Goal: Download file/media

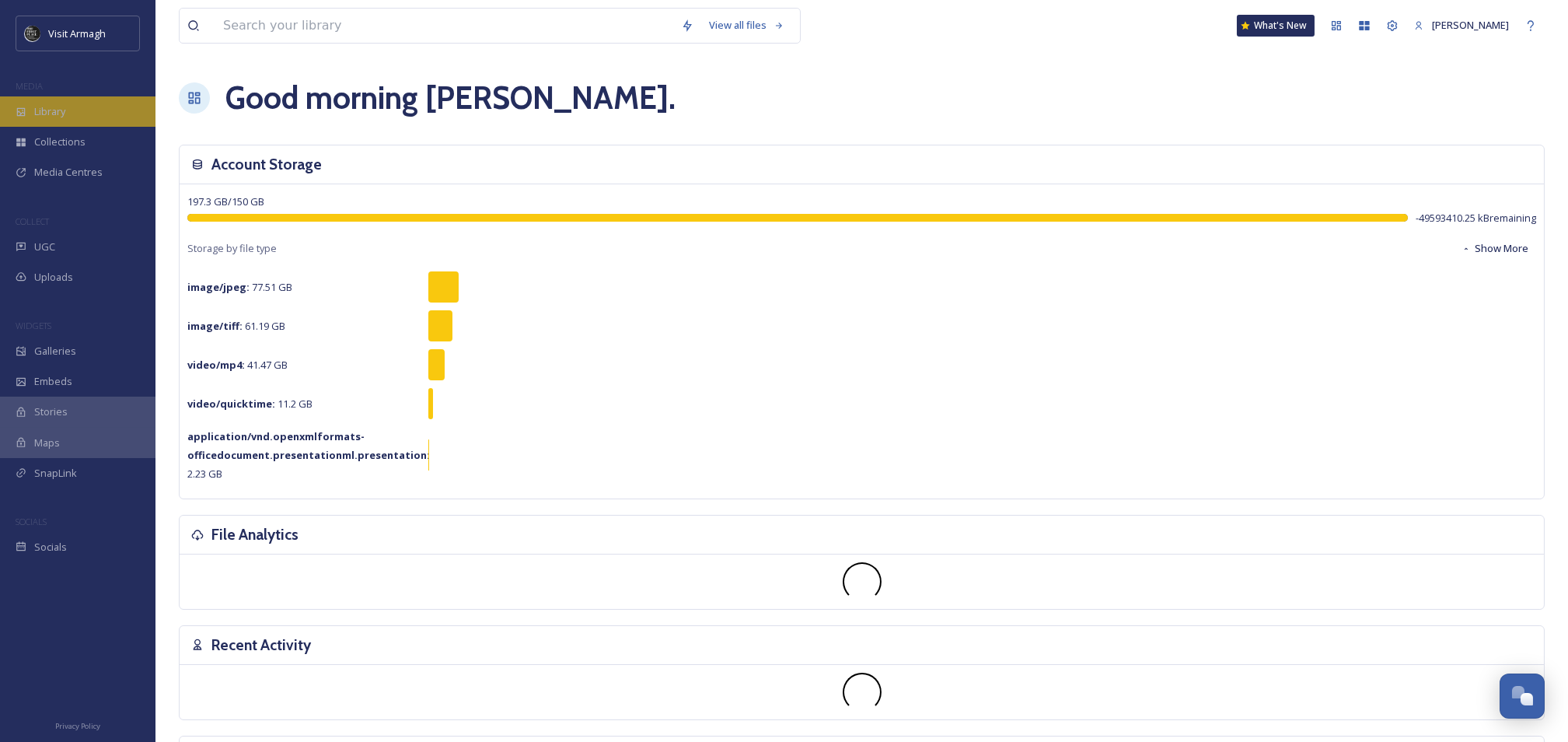
click at [71, 119] on div "Library" at bounding box center [78, 111] width 156 height 30
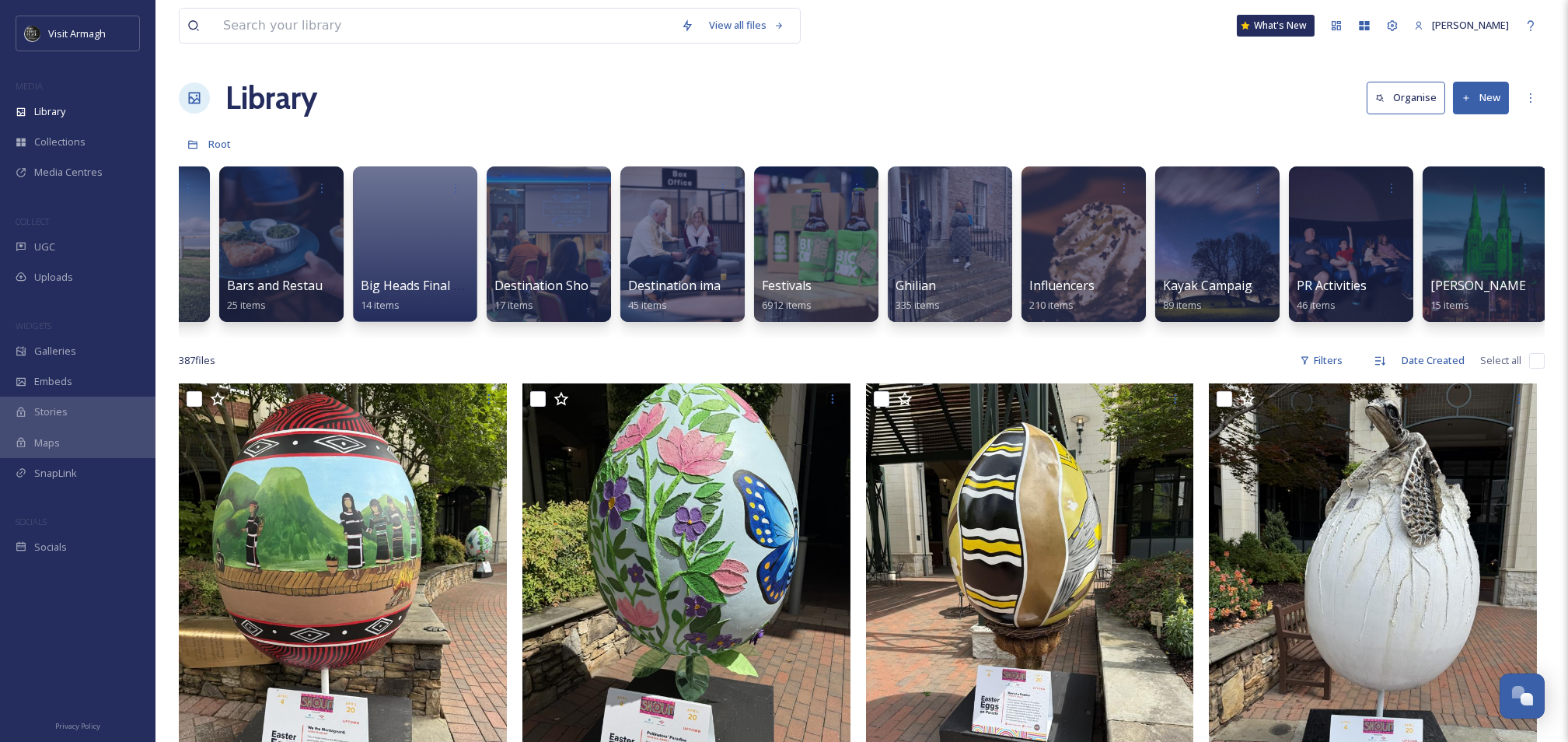
scroll to position [0, 368]
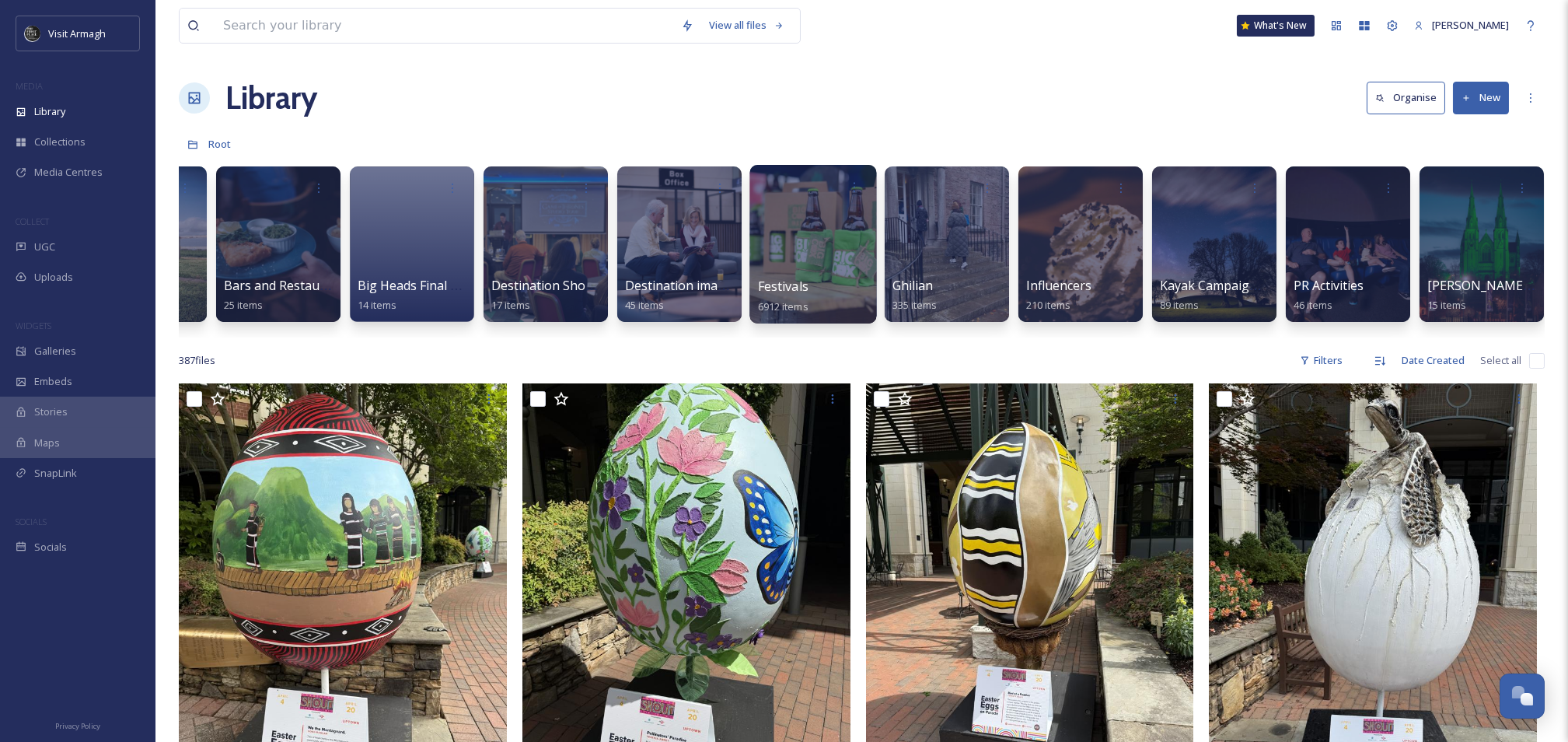
click at [855, 216] on div at bounding box center [812, 245] width 127 height 159
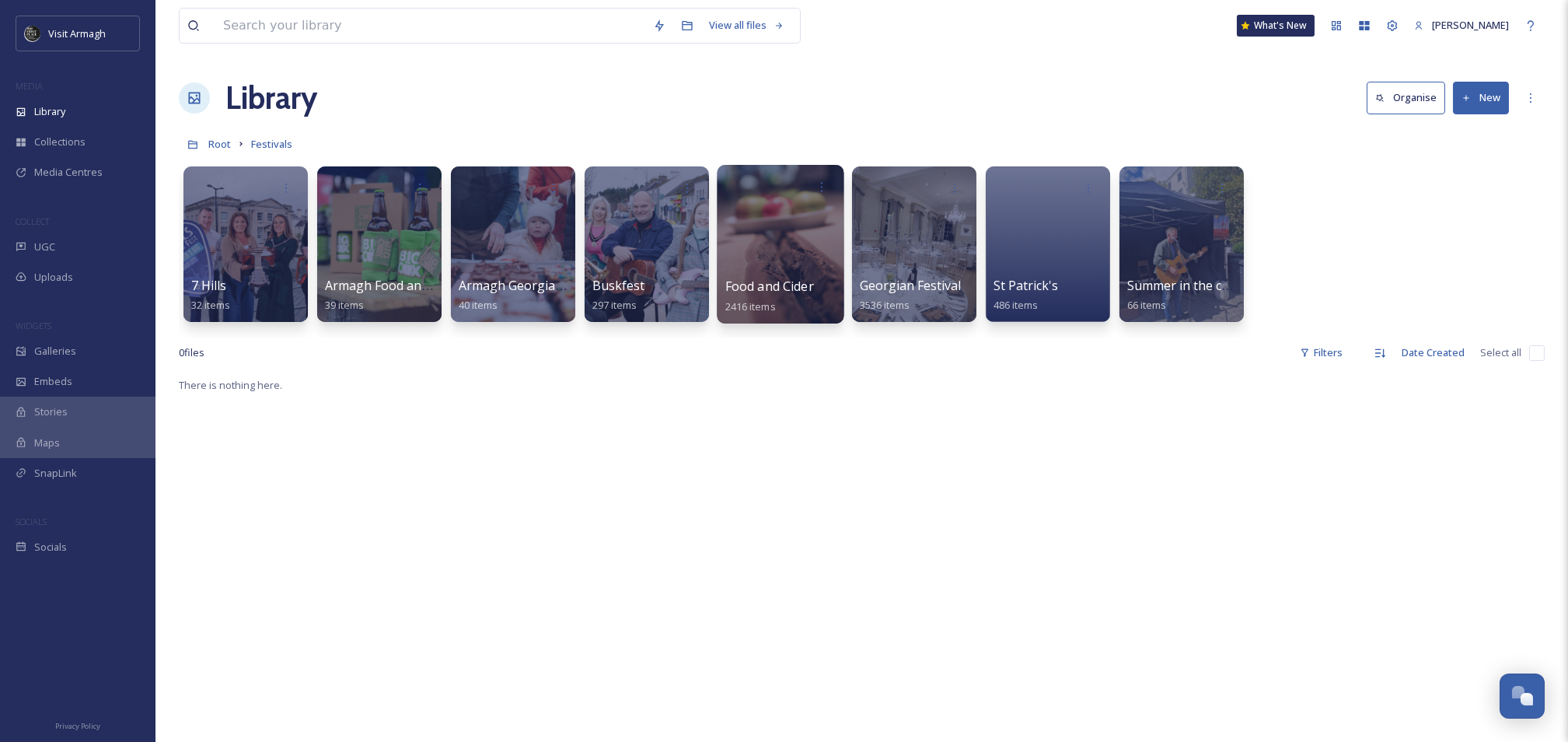
click at [805, 215] on div at bounding box center [780, 245] width 127 height 159
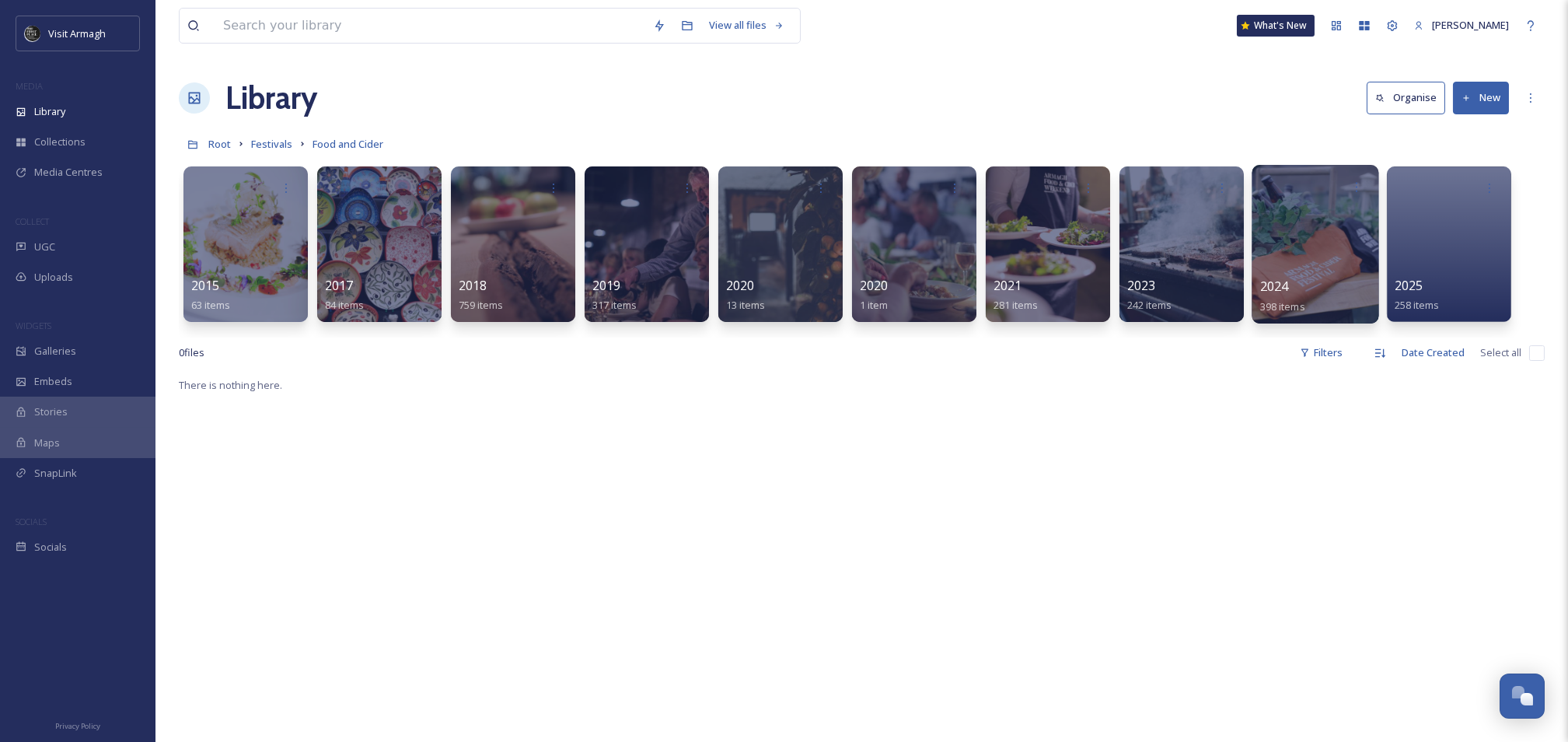
click at [1348, 243] on div at bounding box center [1315, 245] width 127 height 159
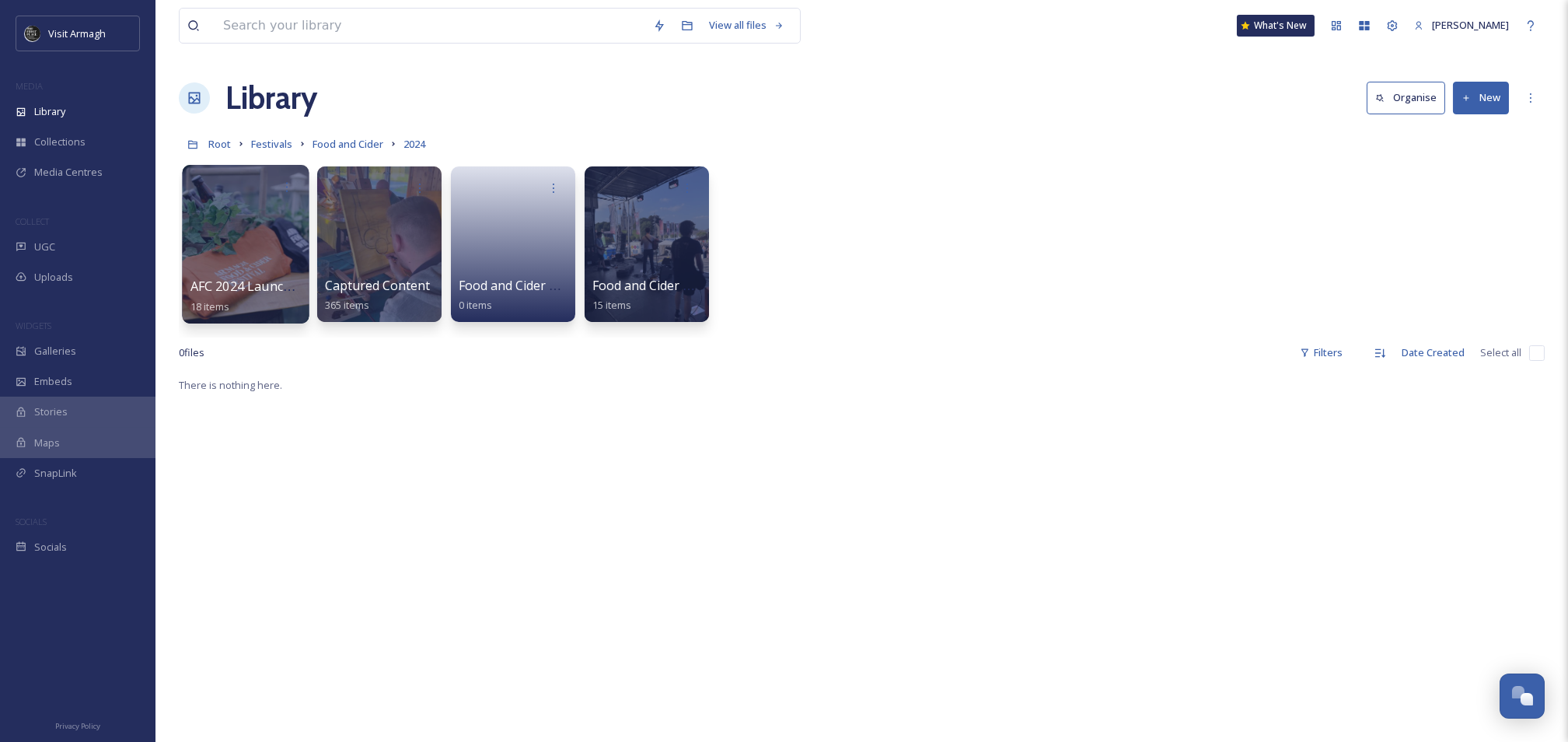
click at [289, 257] on div at bounding box center [245, 245] width 127 height 159
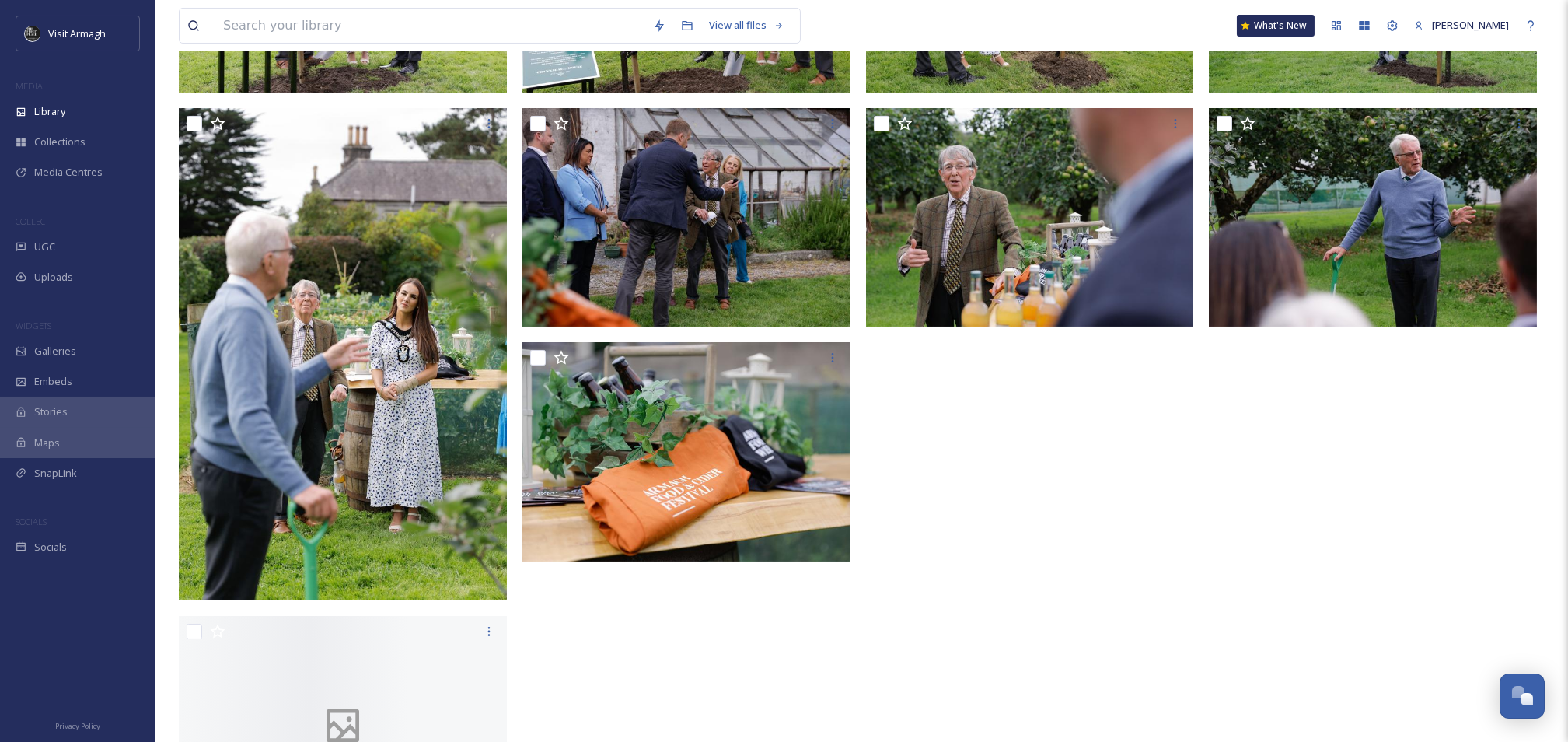
scroll to position [926, 0]
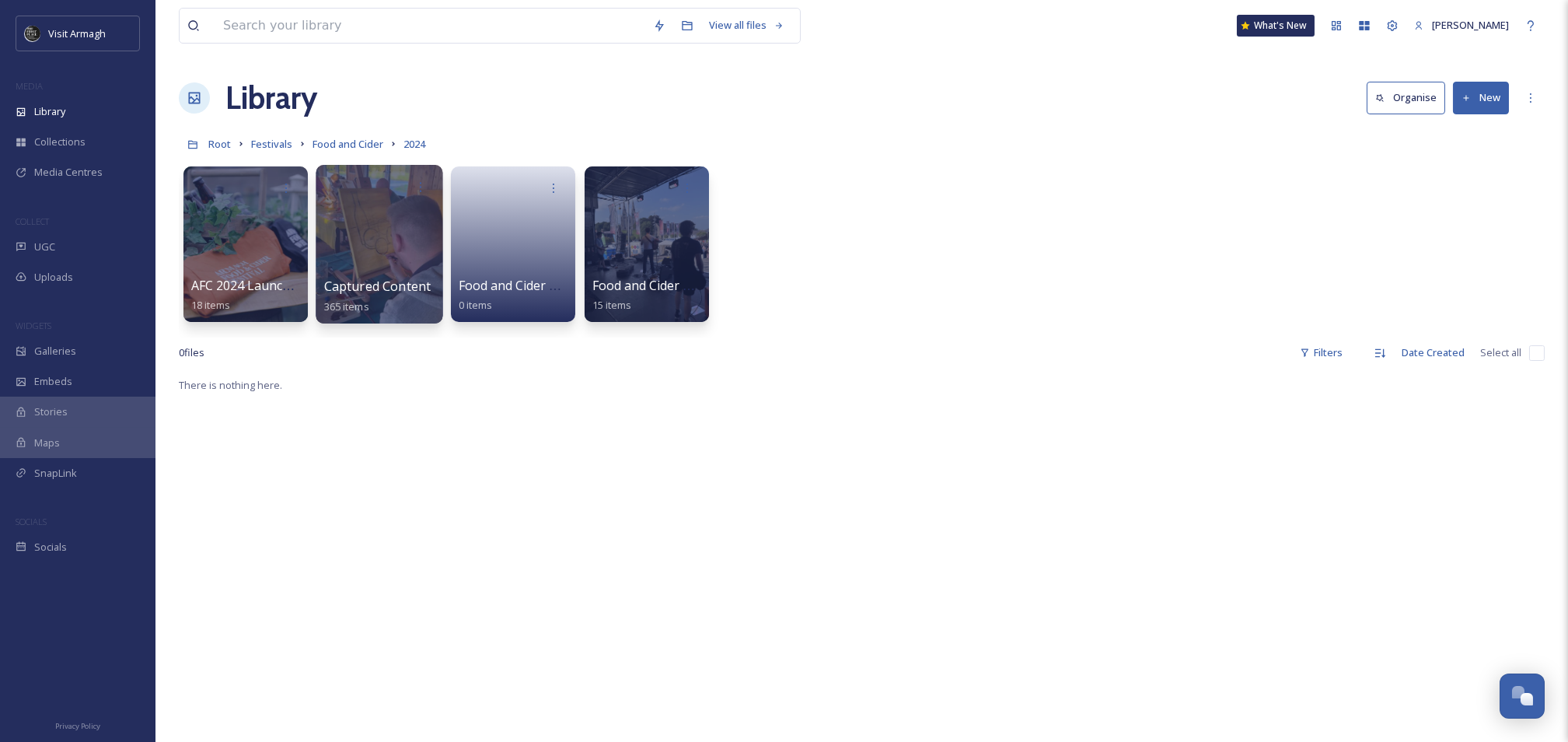
click at [365, 263] on div at bounding box center [379, 245] width 127 height 159
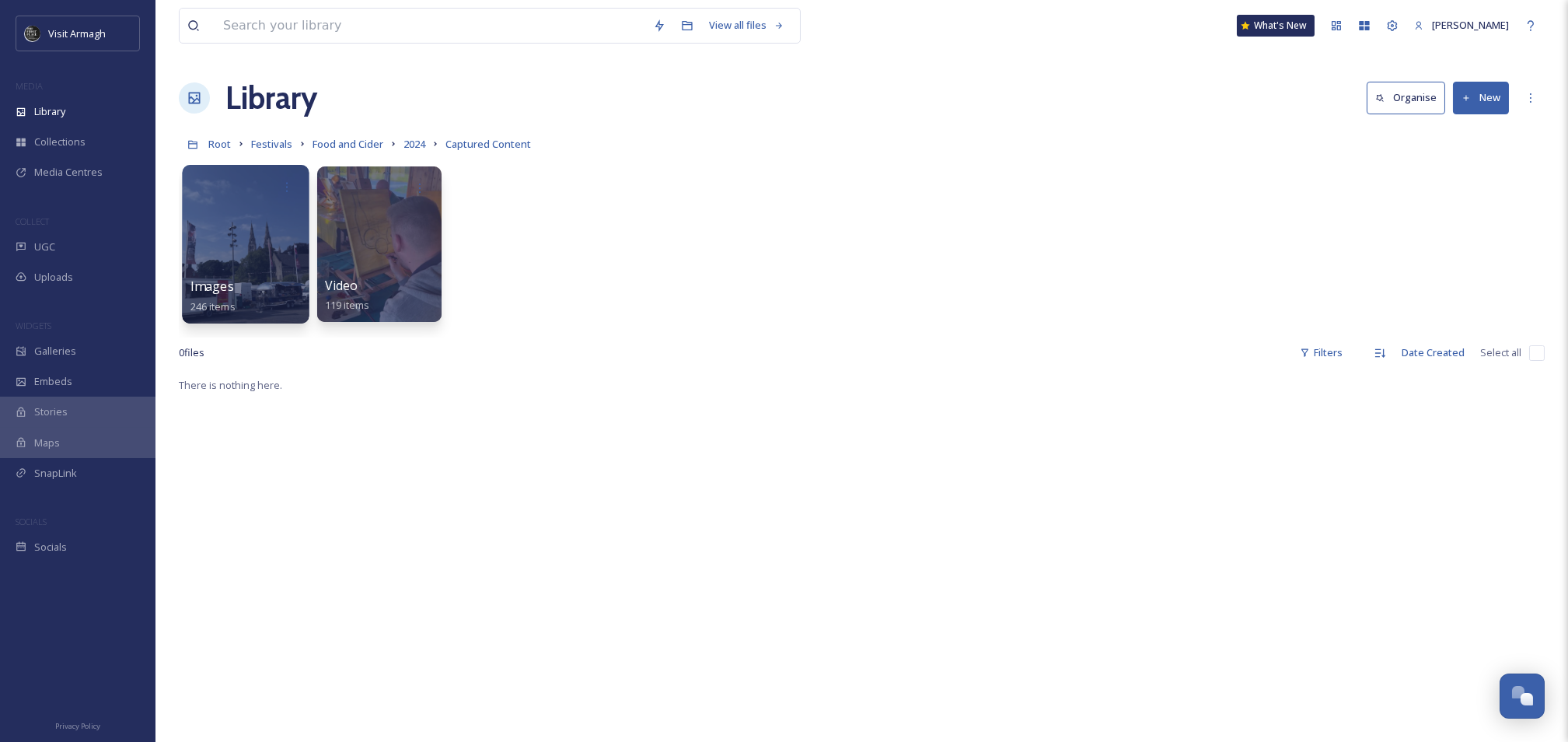
click at [237, 258] on div at bounding box center [245, 245] width 127 height 159
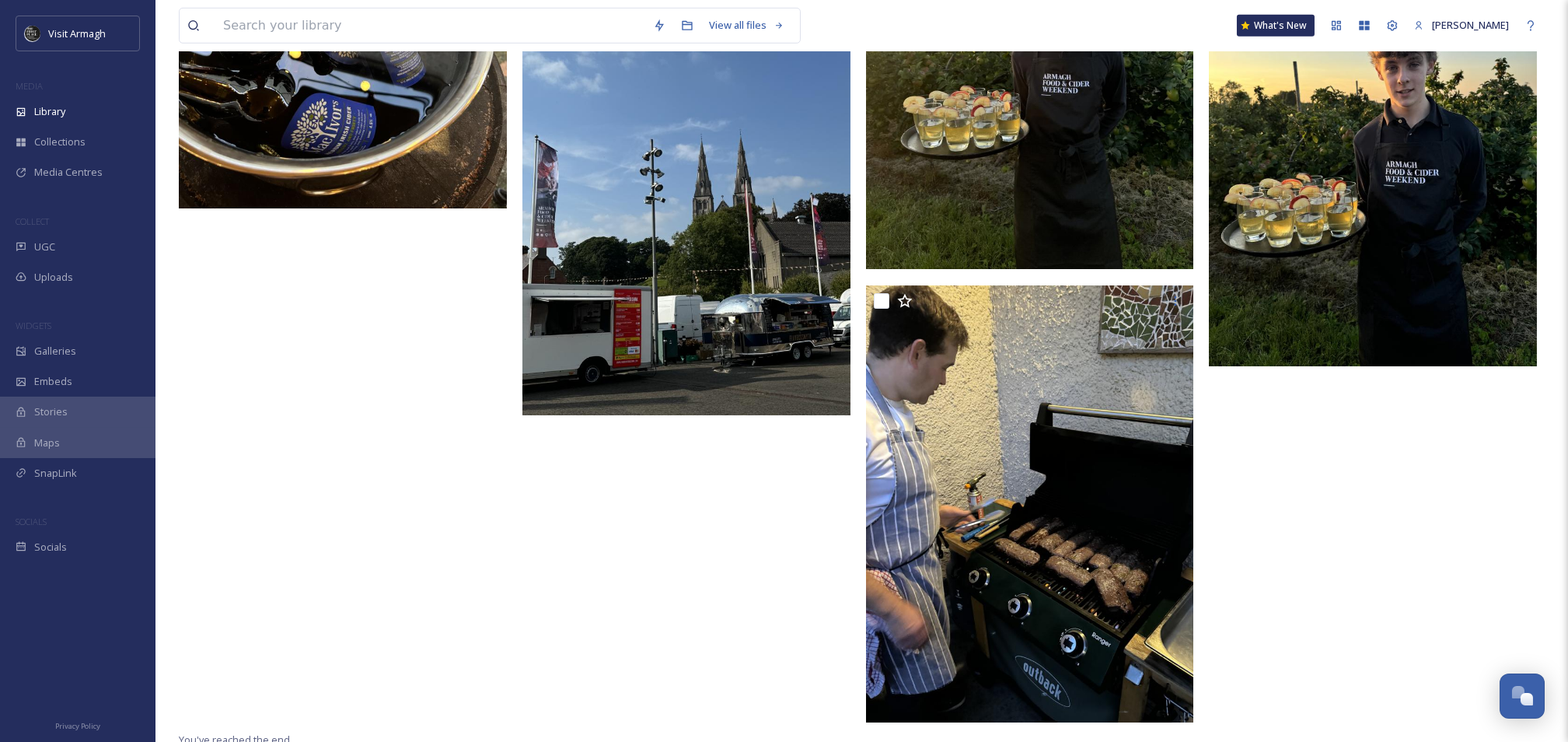
scroll to position [27668, 0]
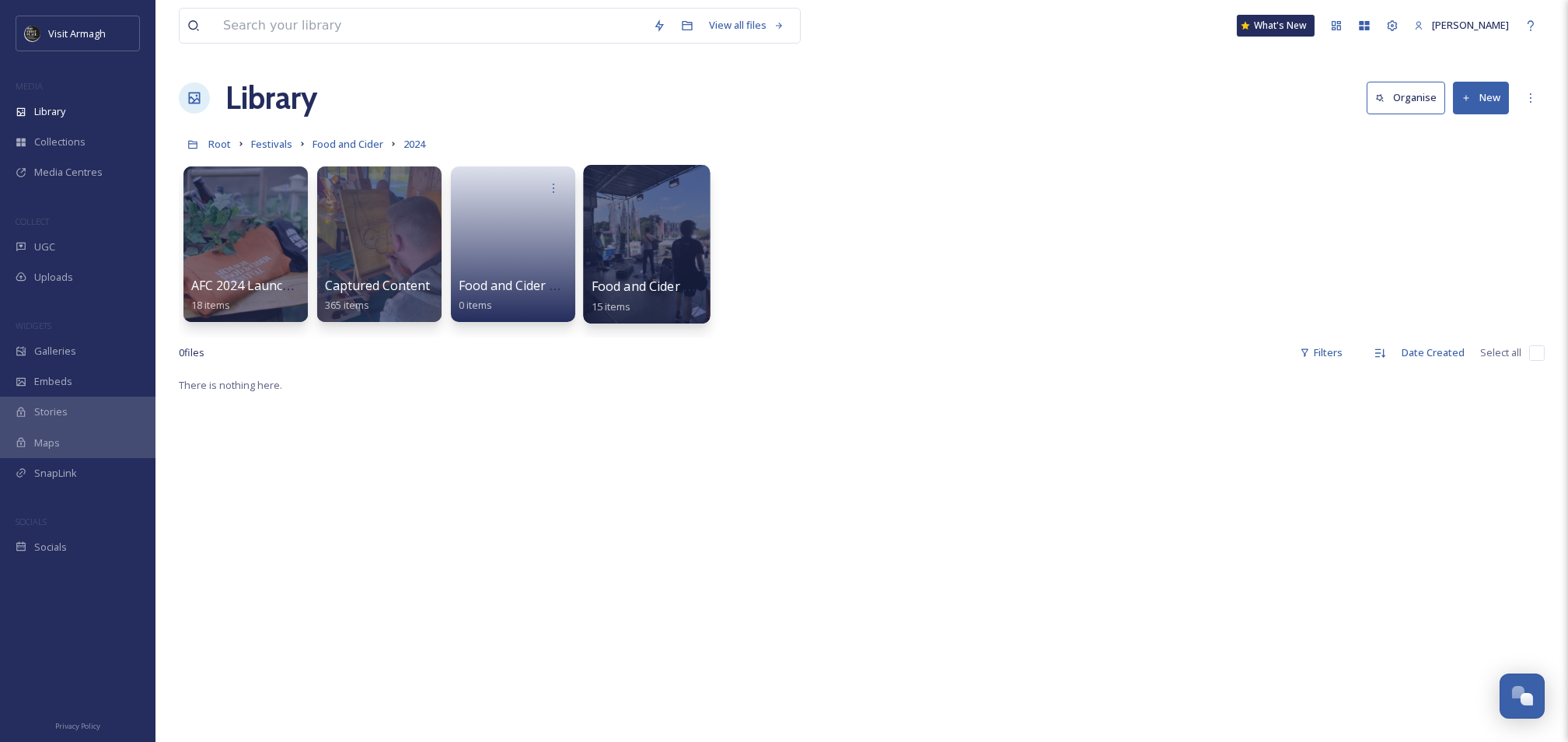
click at [625, 224] on div at bounding box center [647, 245] width 127 height 159
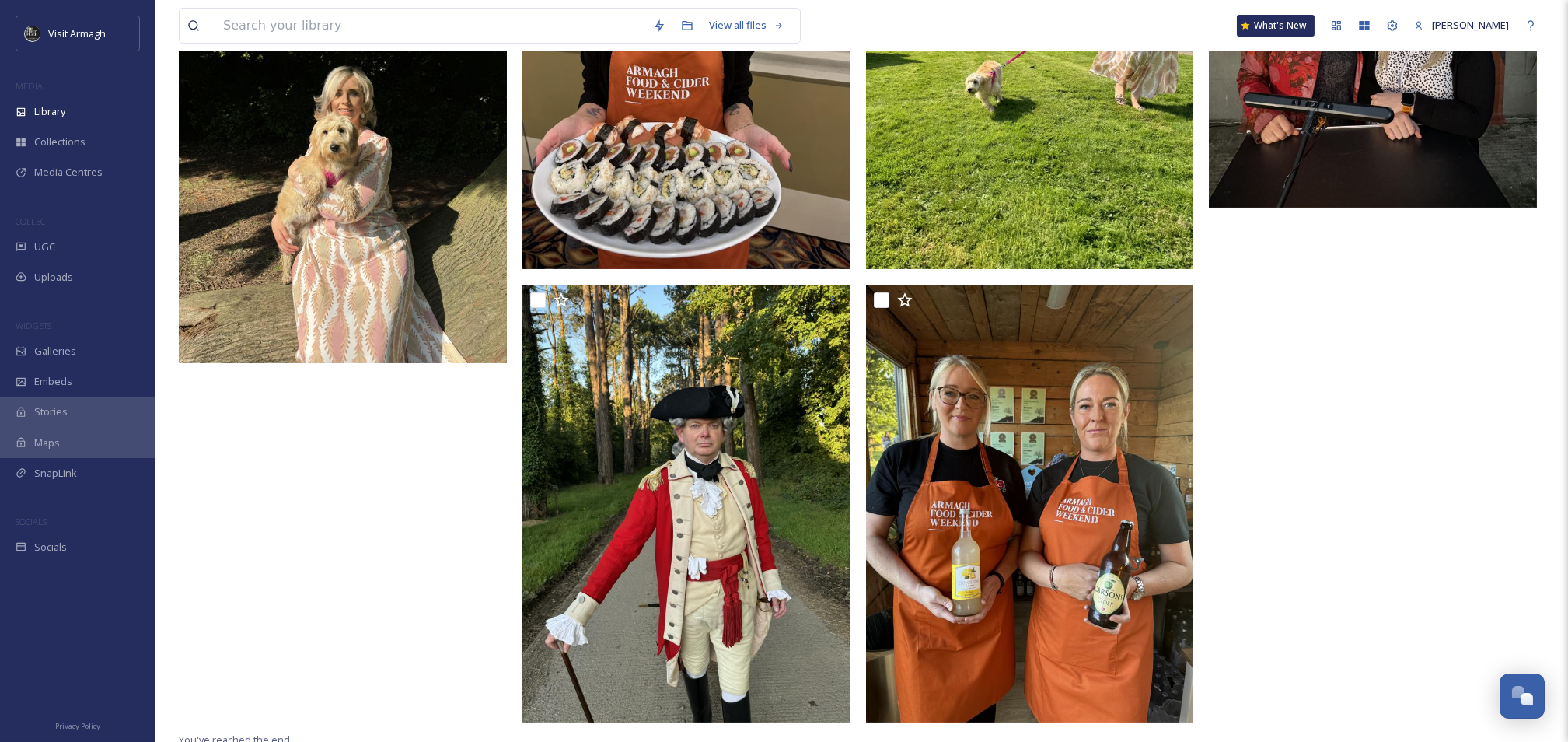
scroll to position [1293, 0]
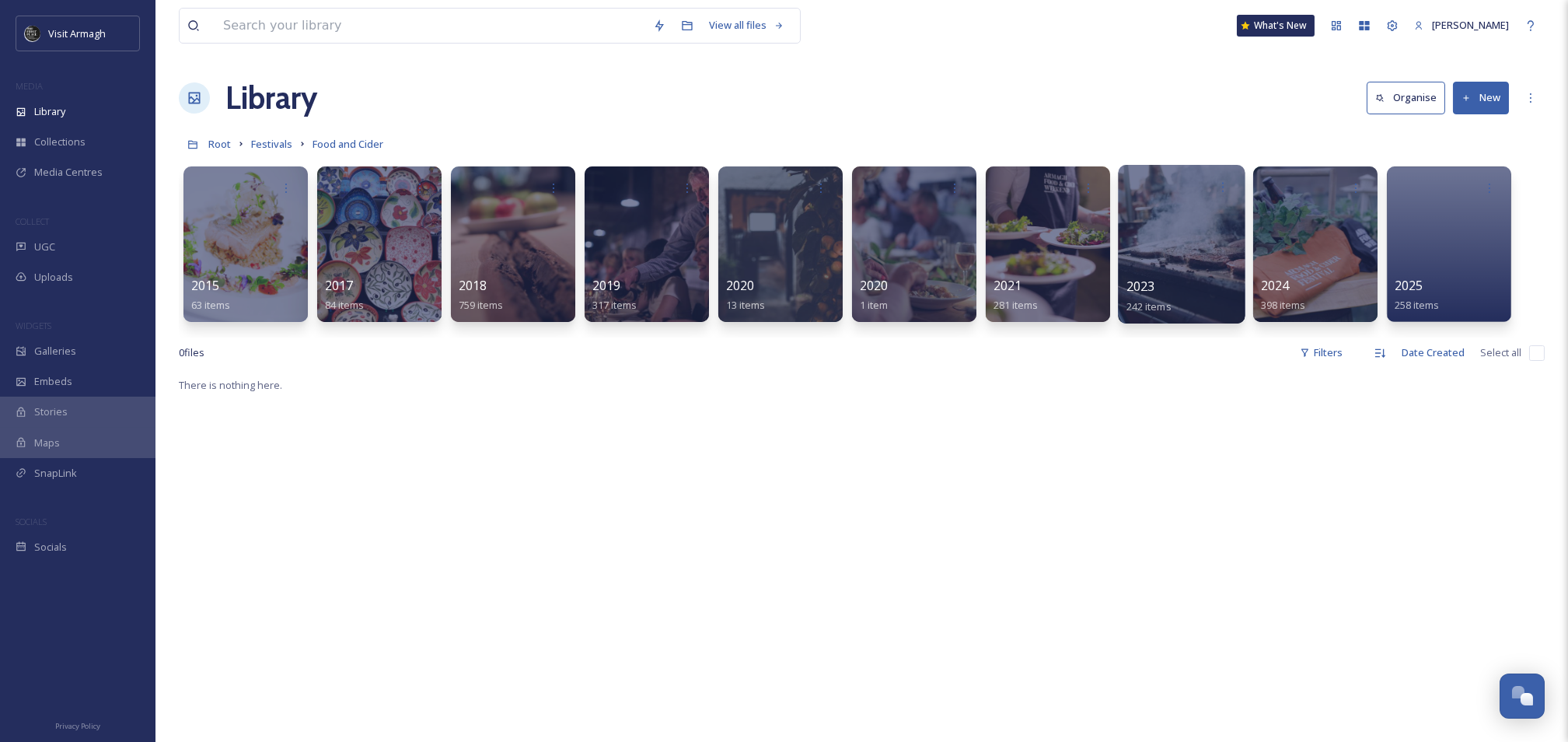
click at [1188, 246] on div at bounding box center [1181, 245] width 127 height 159
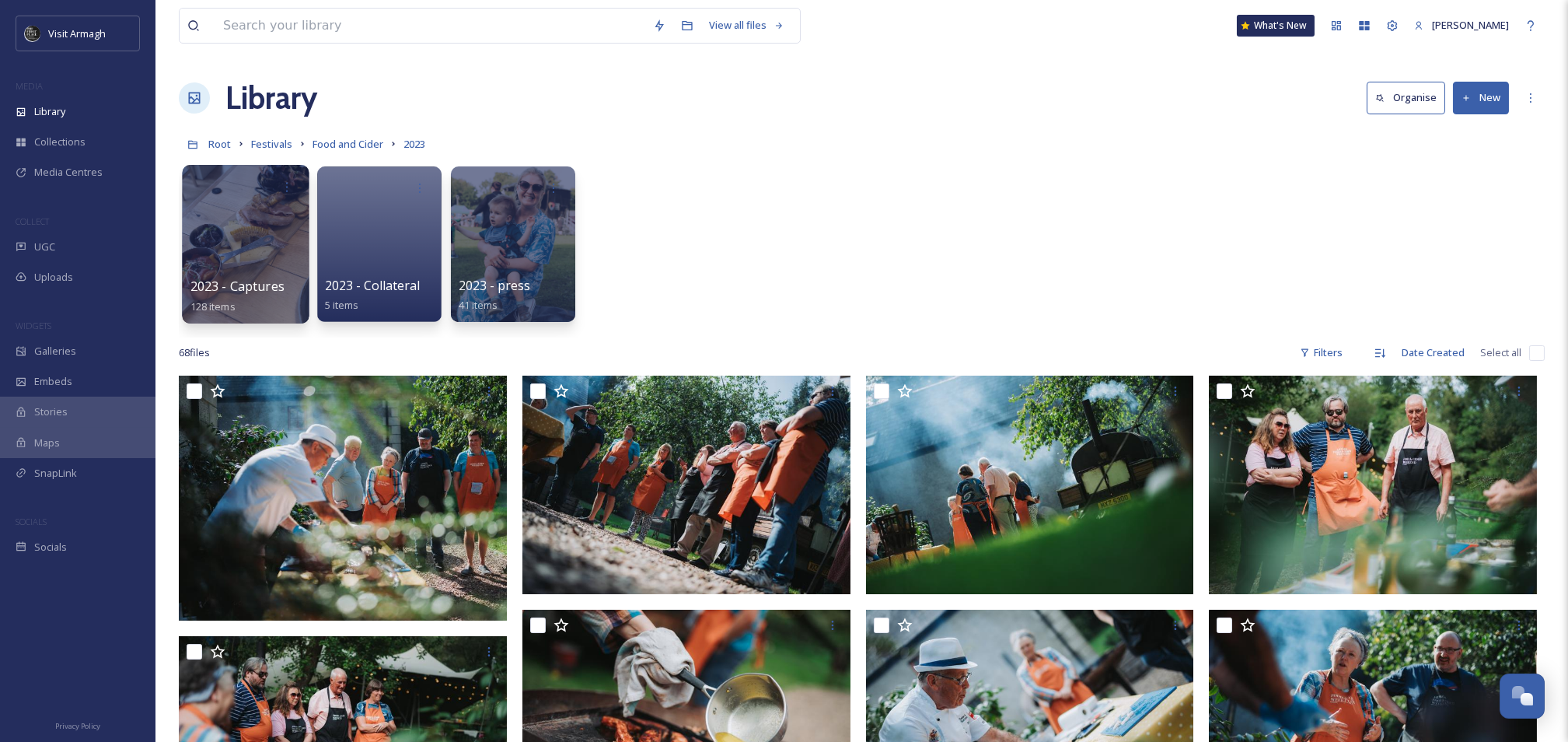
click at [234, 224] on div at bounding box center [245, 245] width 127 height 159
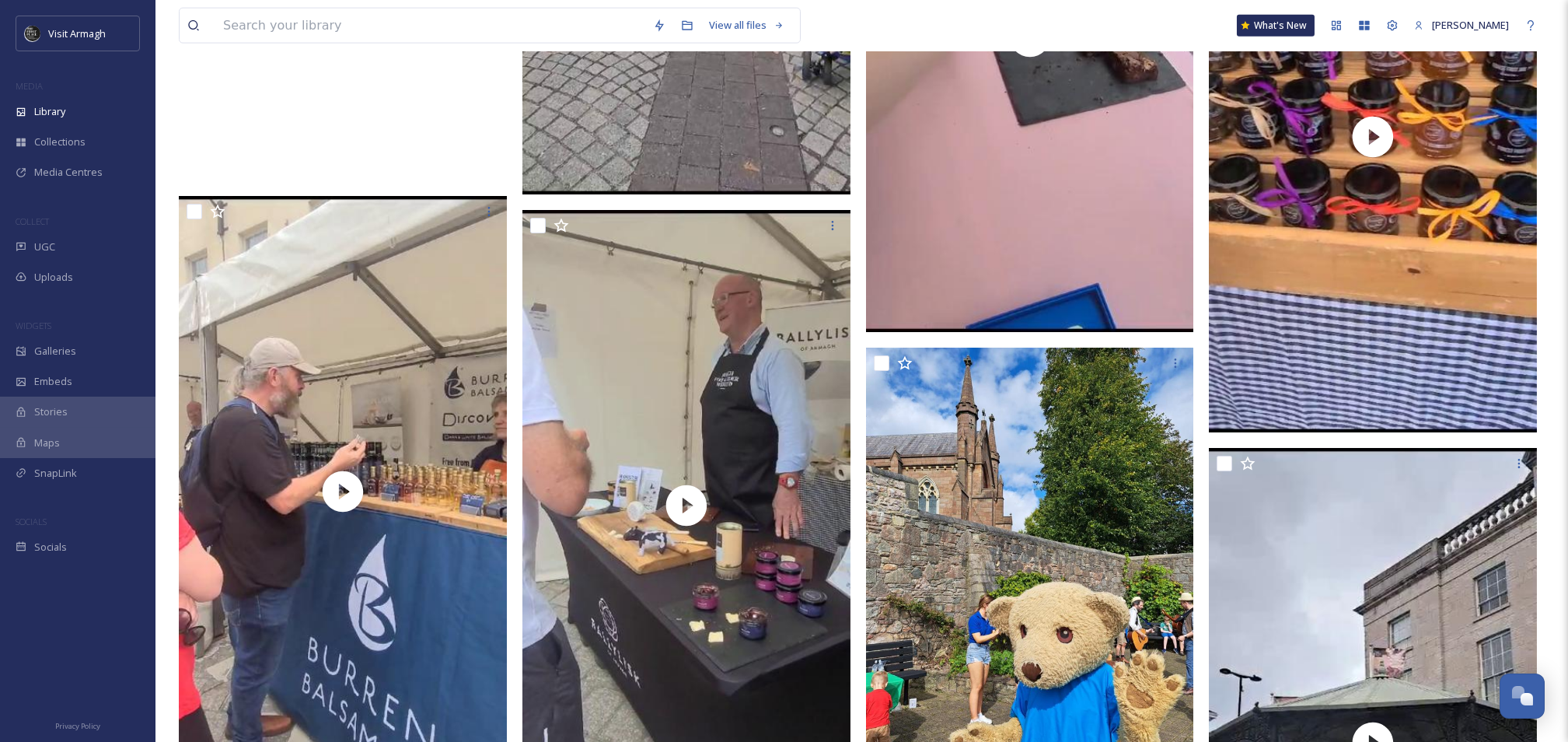
scroll to position [8712, 0]
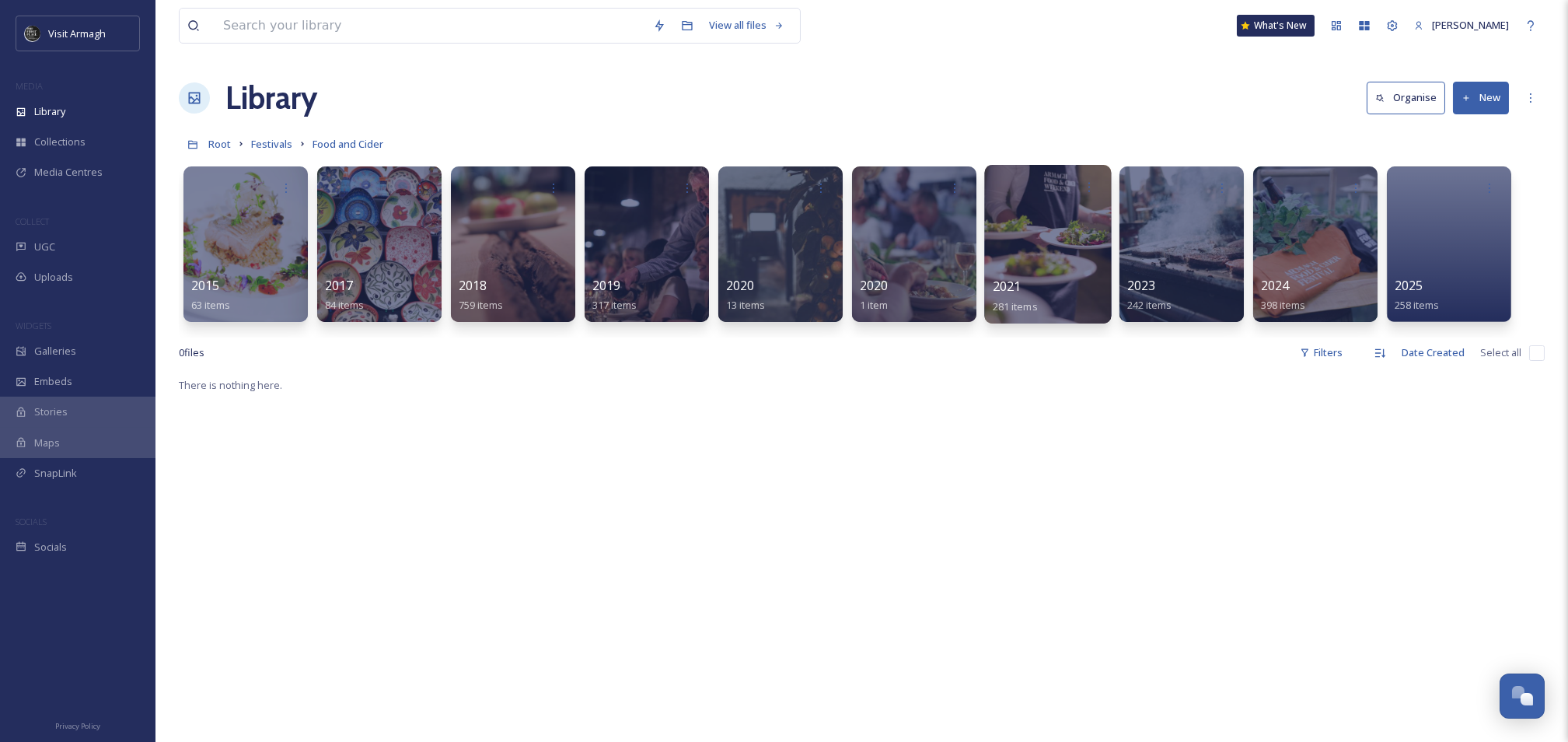
drag, startPoint x: 1018, startPoint y: 258, endPoint x: 1010, endPoint y: 263, distance: 9.4
click at [1017, 258] on div at bounding box center [1048, 245] width 127 height 159
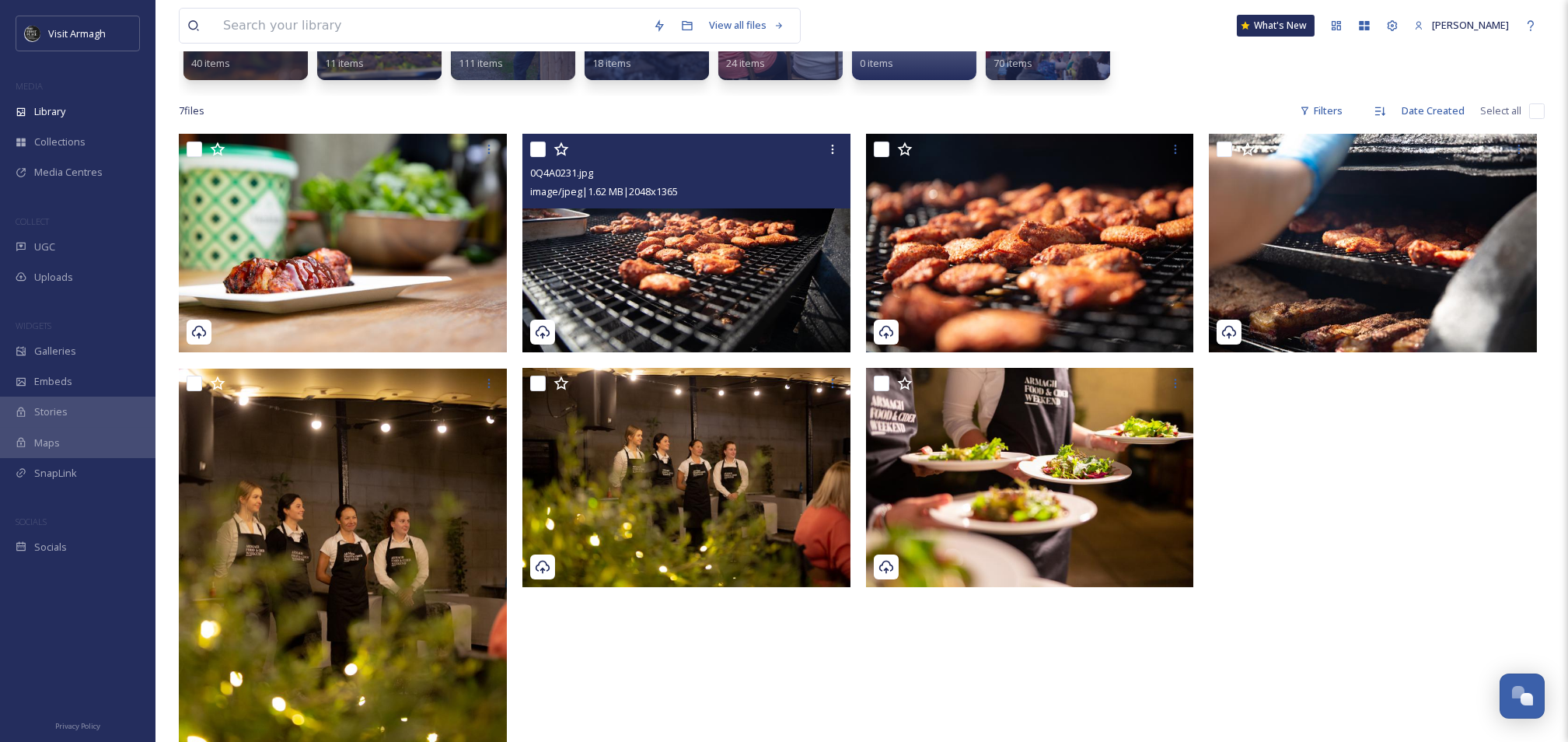
scroll to position [387, 0]
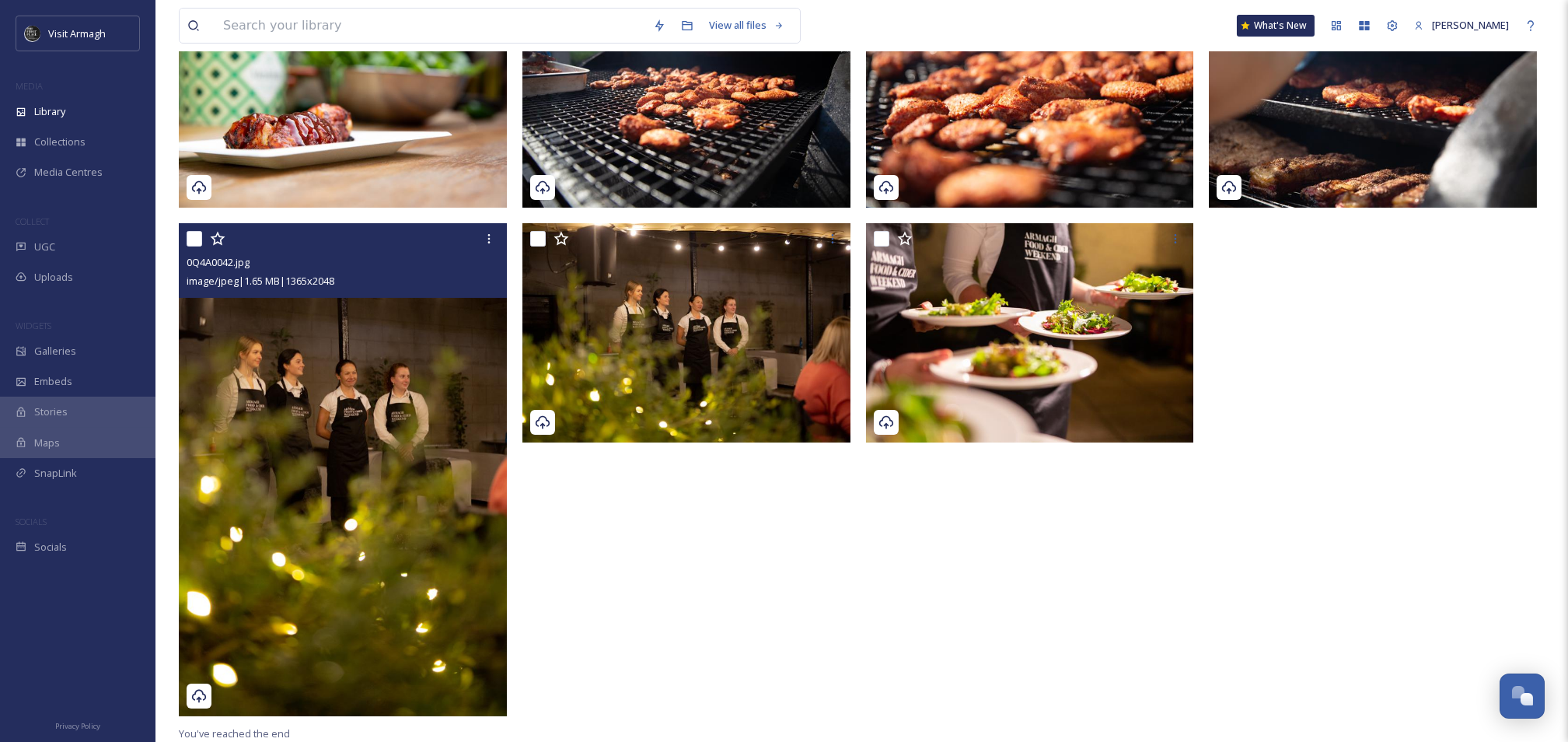
click at [357, 379] on img at bounding box center [343, 470] width 328 height 493
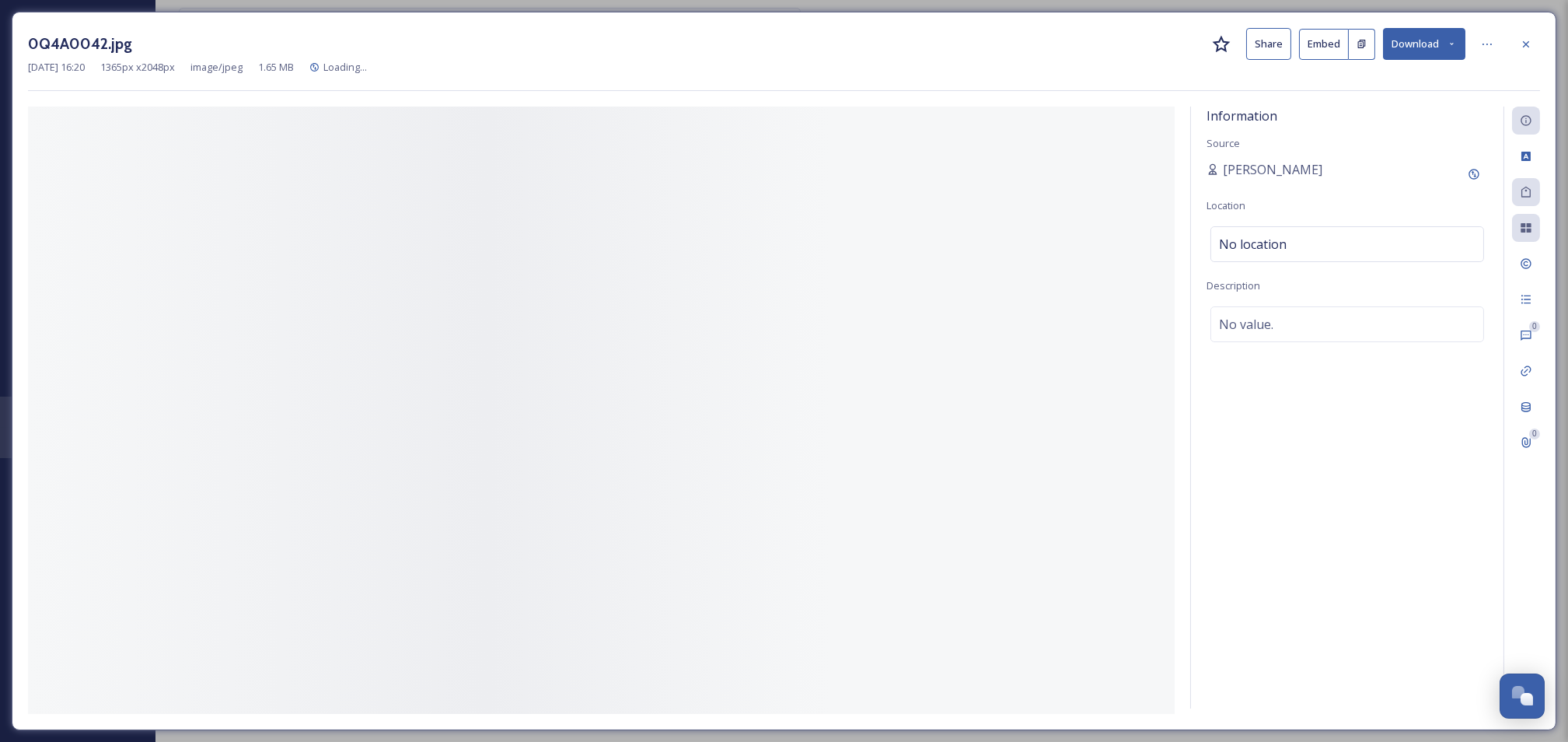
scroll to position [376, 0]
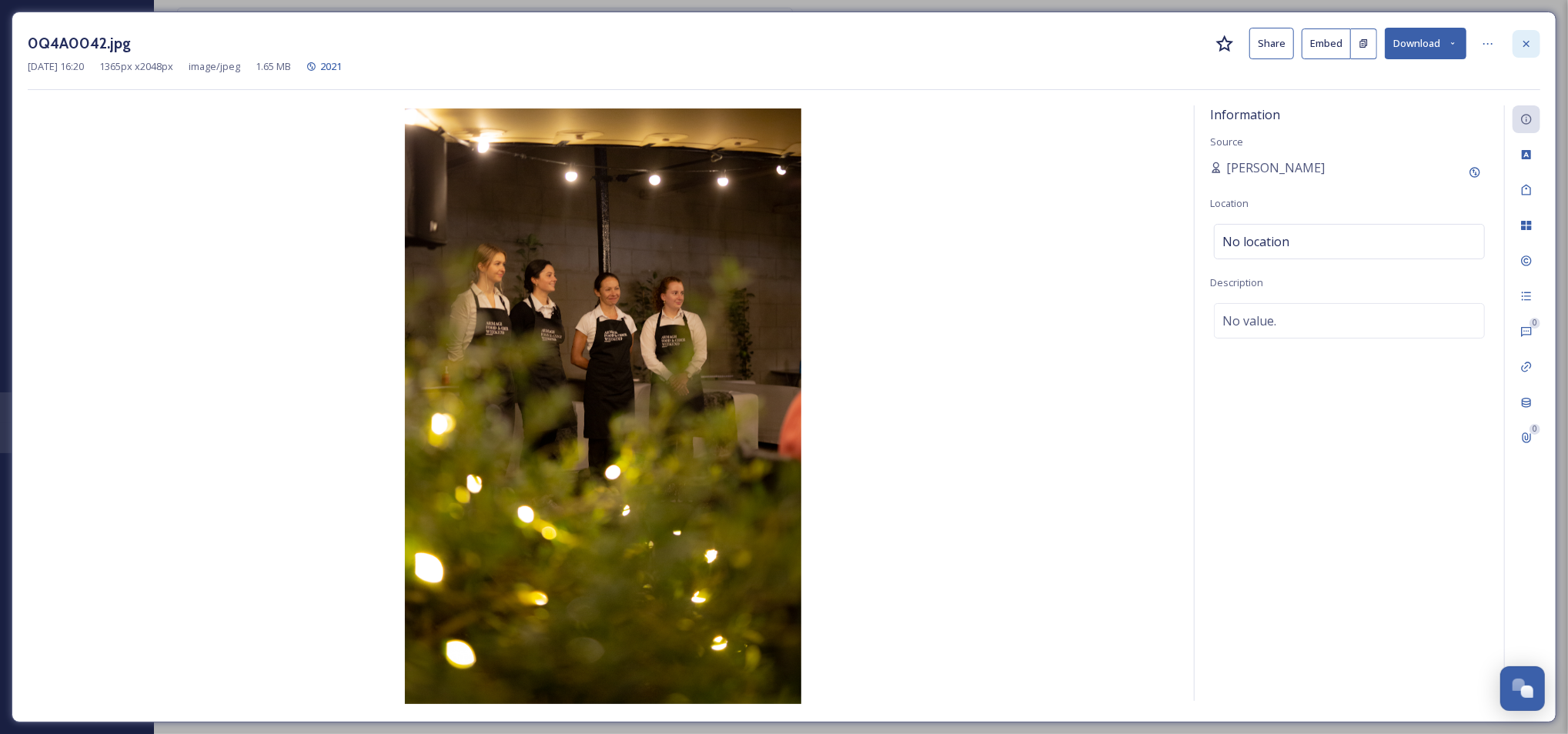
click at [1522, 48] on icon at bounding box center [1526, 44] width 12 height 12
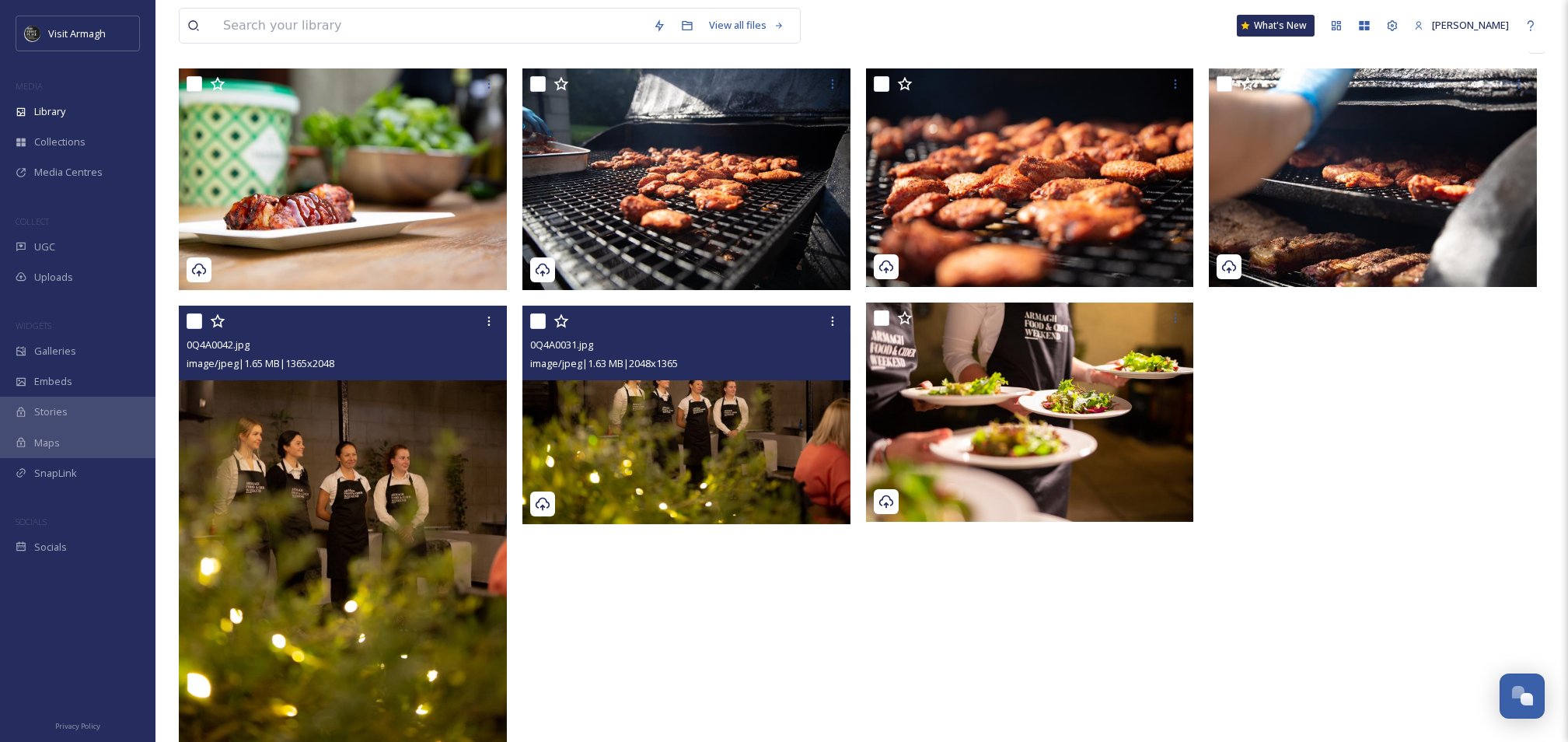
scroll to position [271, 0]
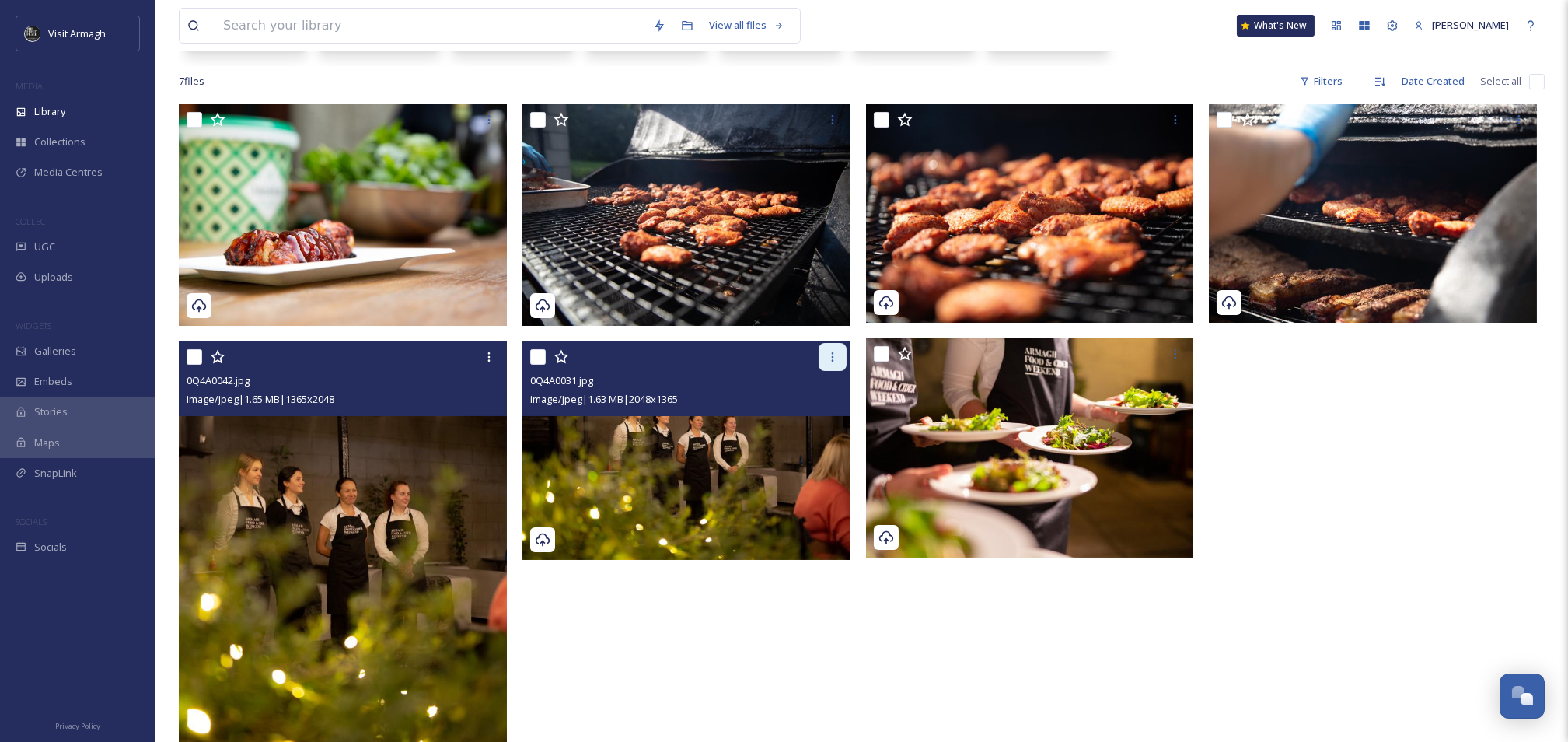
click at [816, 362] on div at bounding box center [689, 357] width 316 height 28
click at [831, 362] on icon at bounding box center [833, 357] width 12 height 12
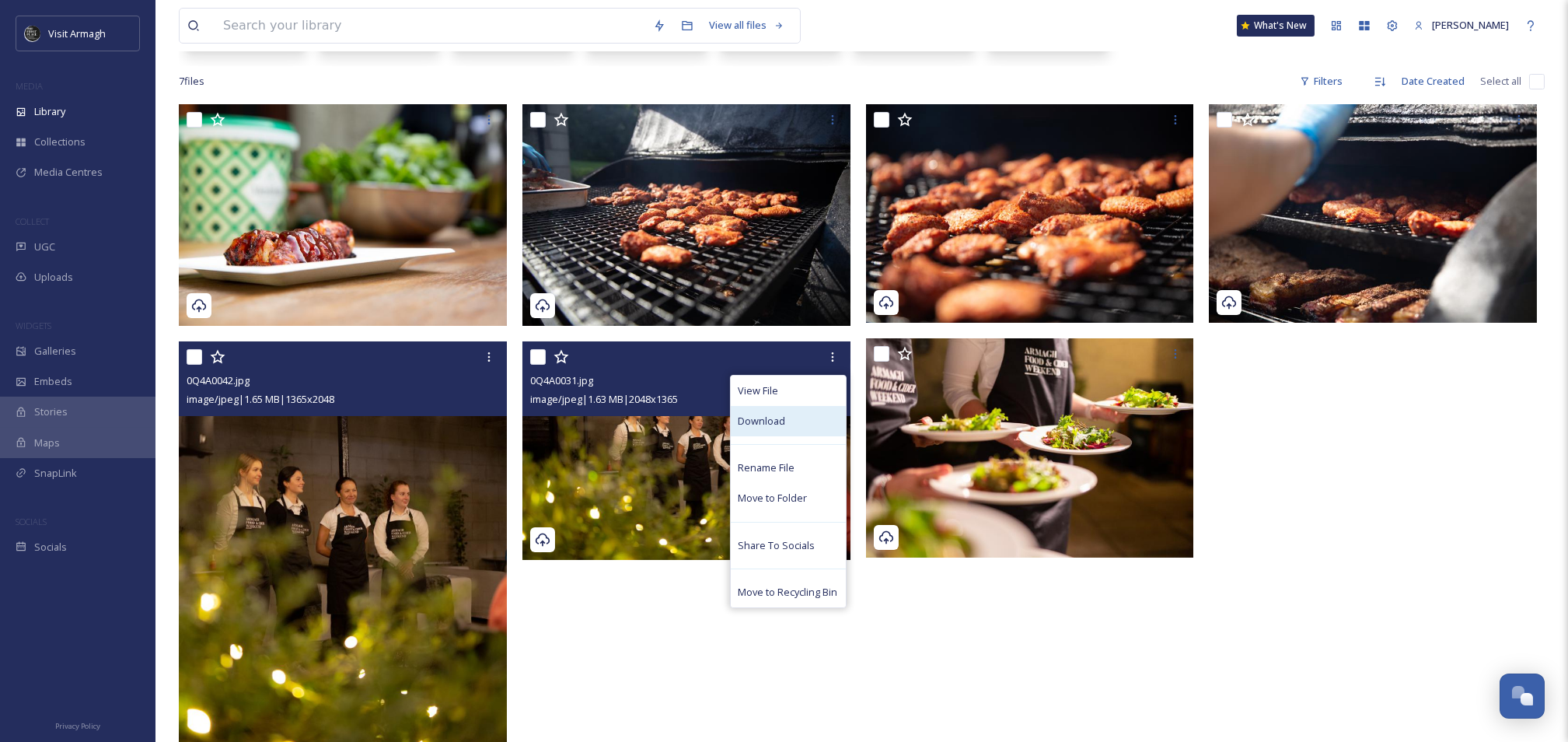
click at [761, 422] on span "Download" at bounding box center [762, 421] width 48 height 15
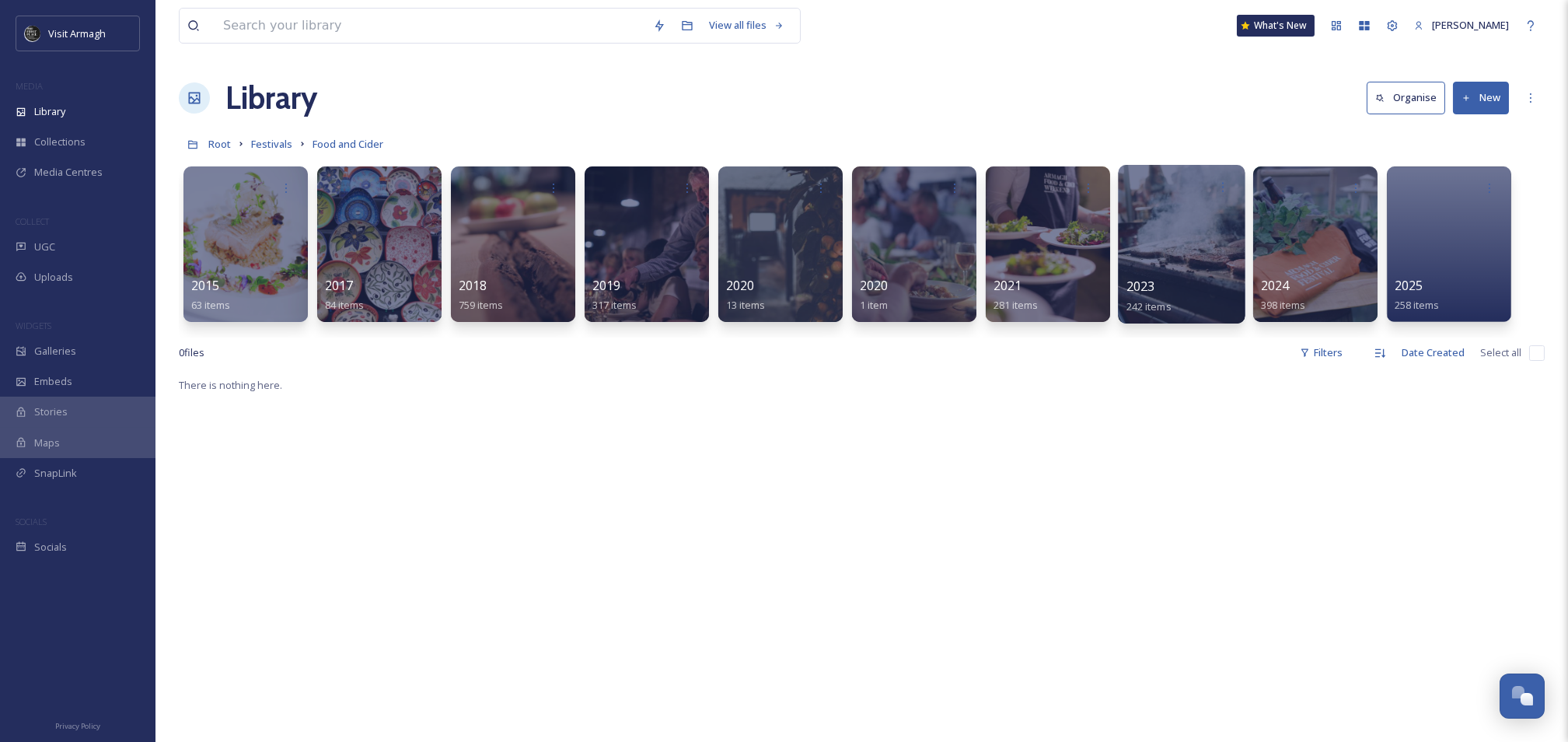
click at [1154, 231] on div at bounding box center [1181, 245] width 127 height 159
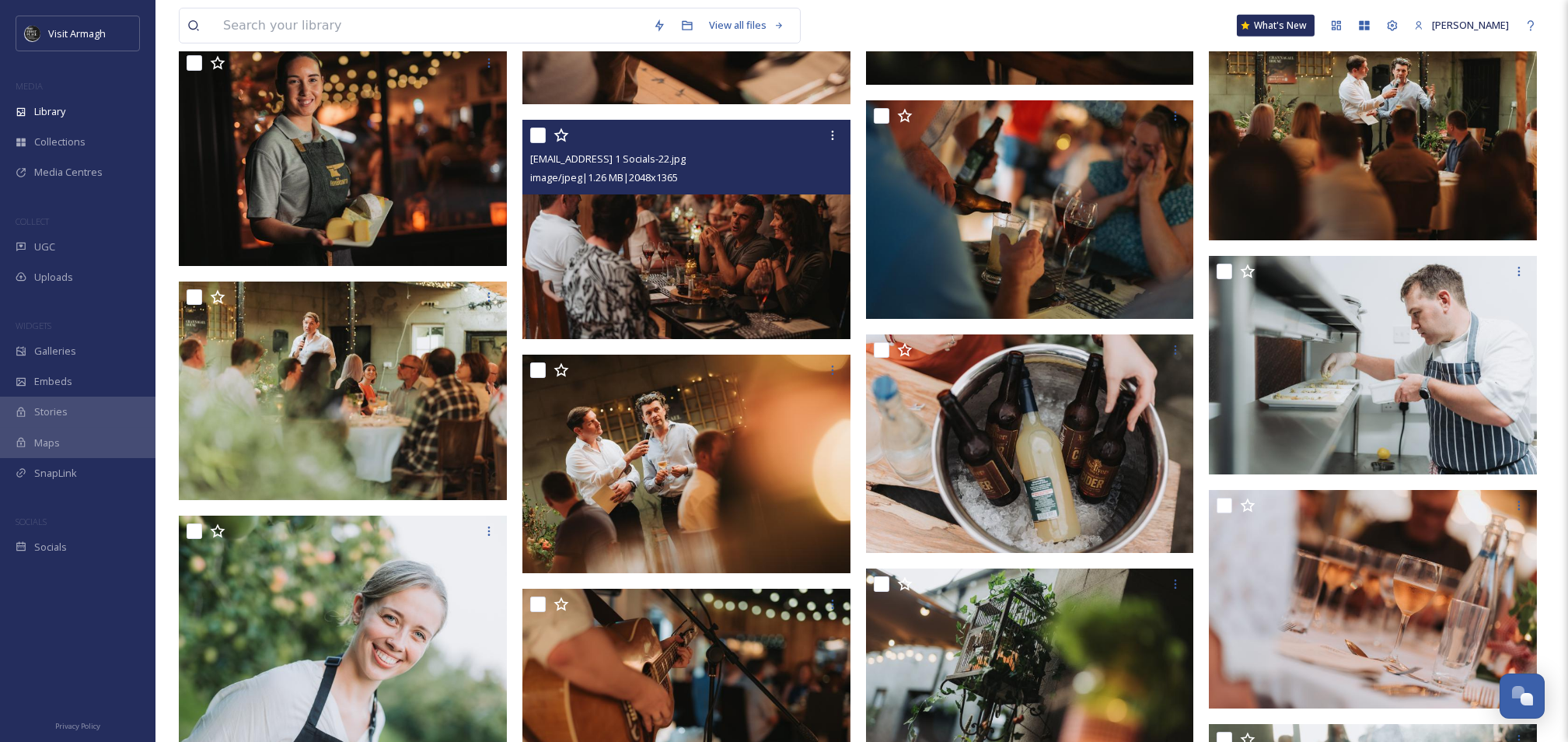
scroll to position [3422, 0]
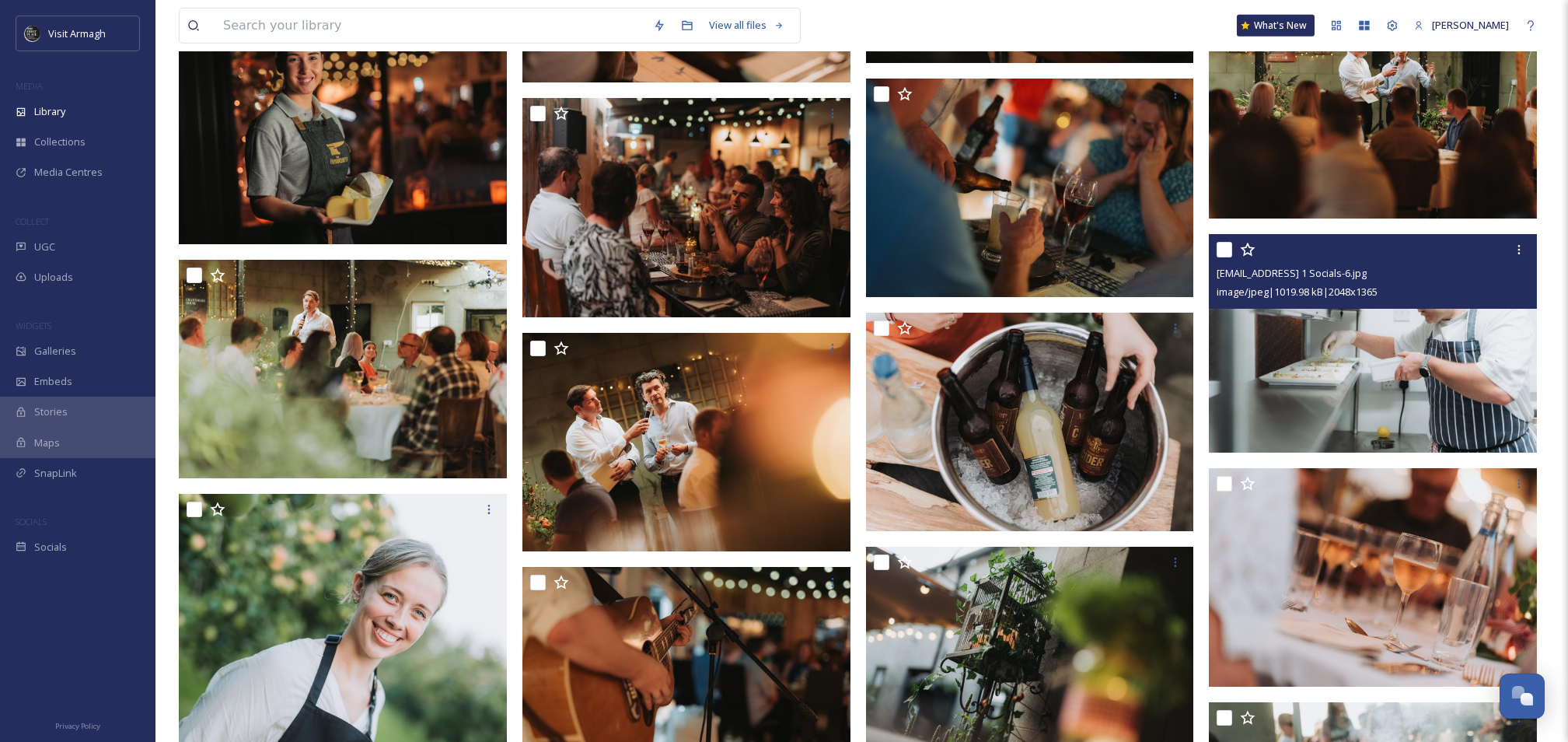
click at [1358, 327] on img at bounding box center [1372, 343] width 328 height 219
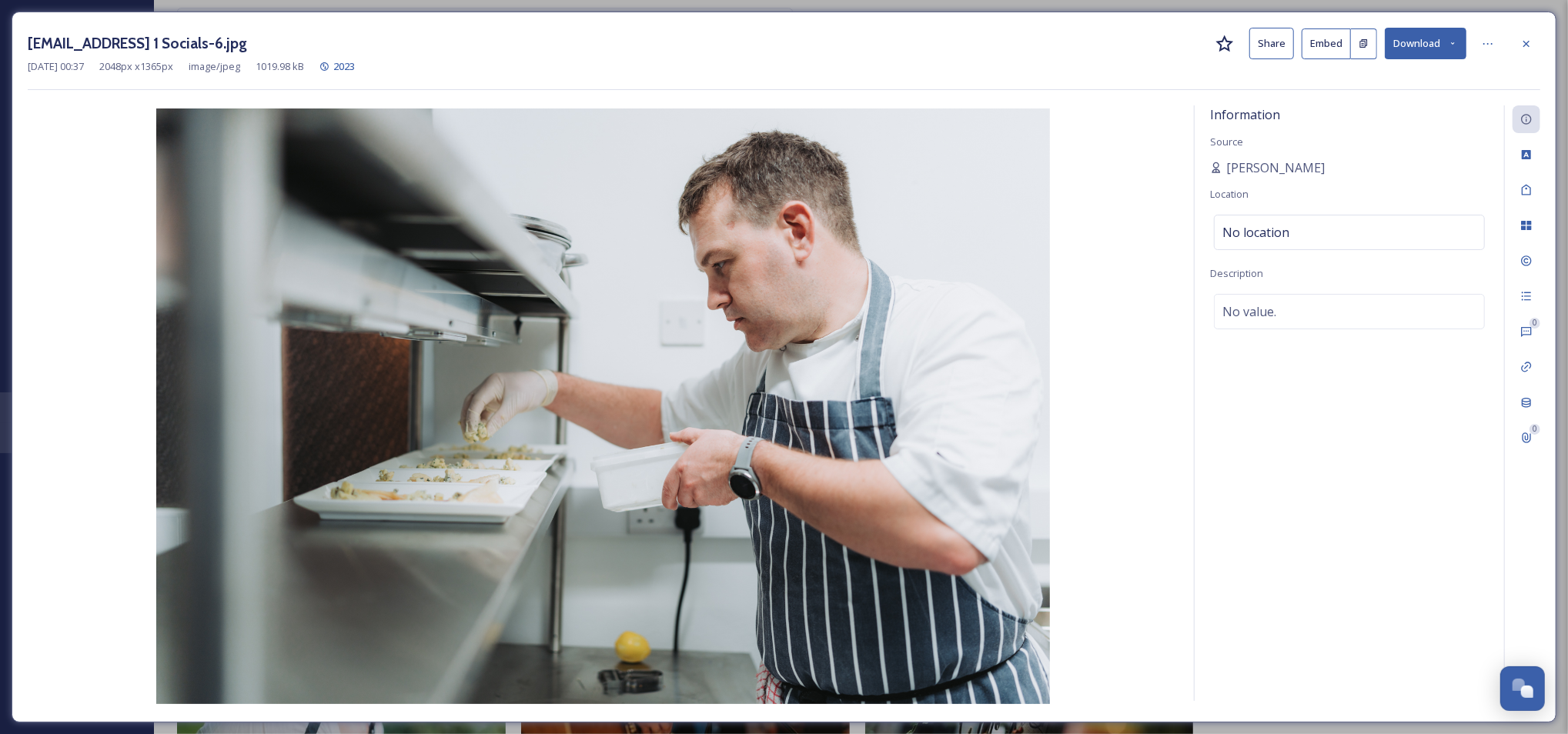
click at [1406, 44] on button "Download" at bounding box center [1425, 43] width 82 height 32
click at [1523, 45] on icon at bounding box center [1526, 43] width 6 height 6
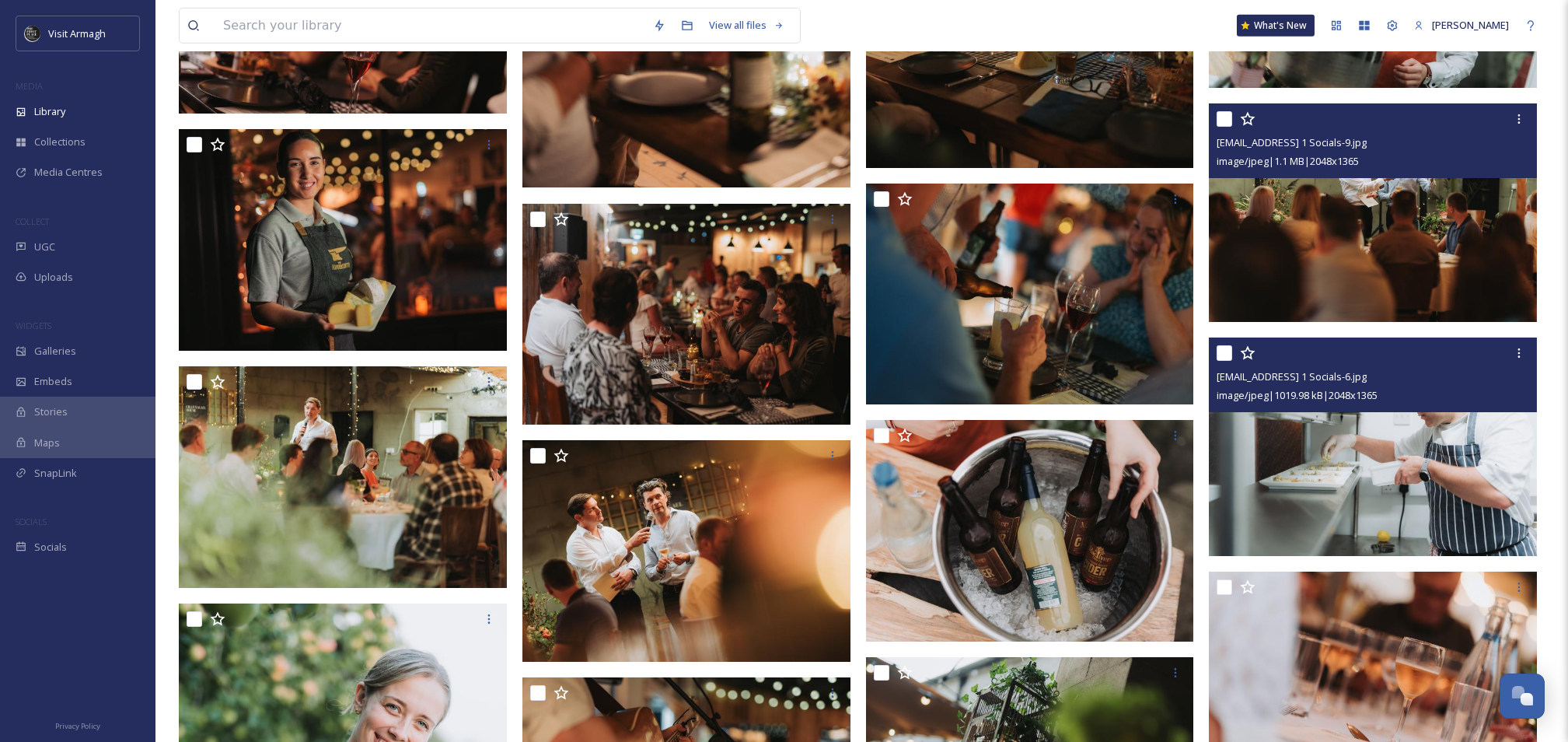
scroll to position [3319, 0]
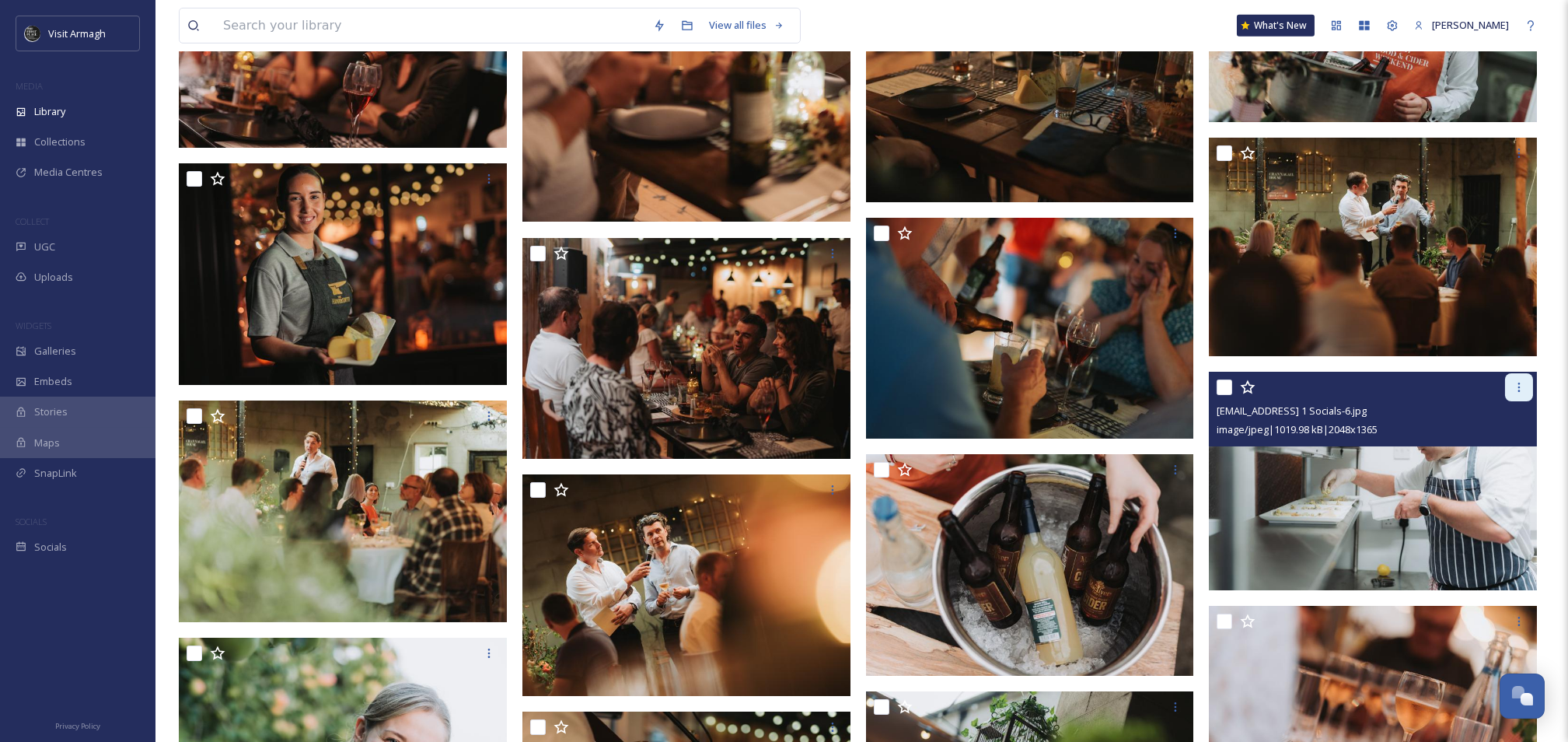
click at [1519, 390] on icon at bounding box center [1519, 387] width 2 height 9
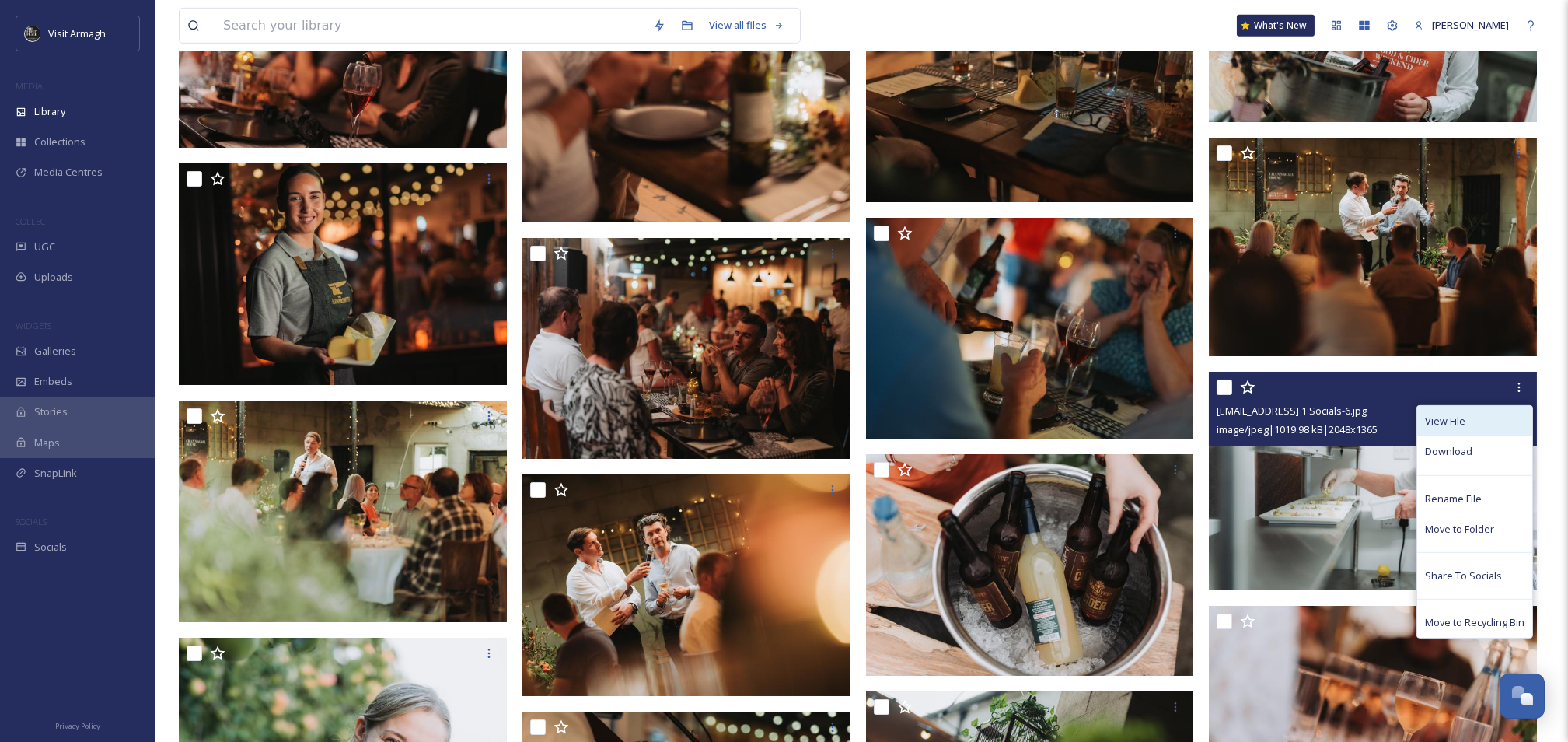
click at [1491, 424] on div "View File" at bounding box center [1475, 421] width 115 height 30
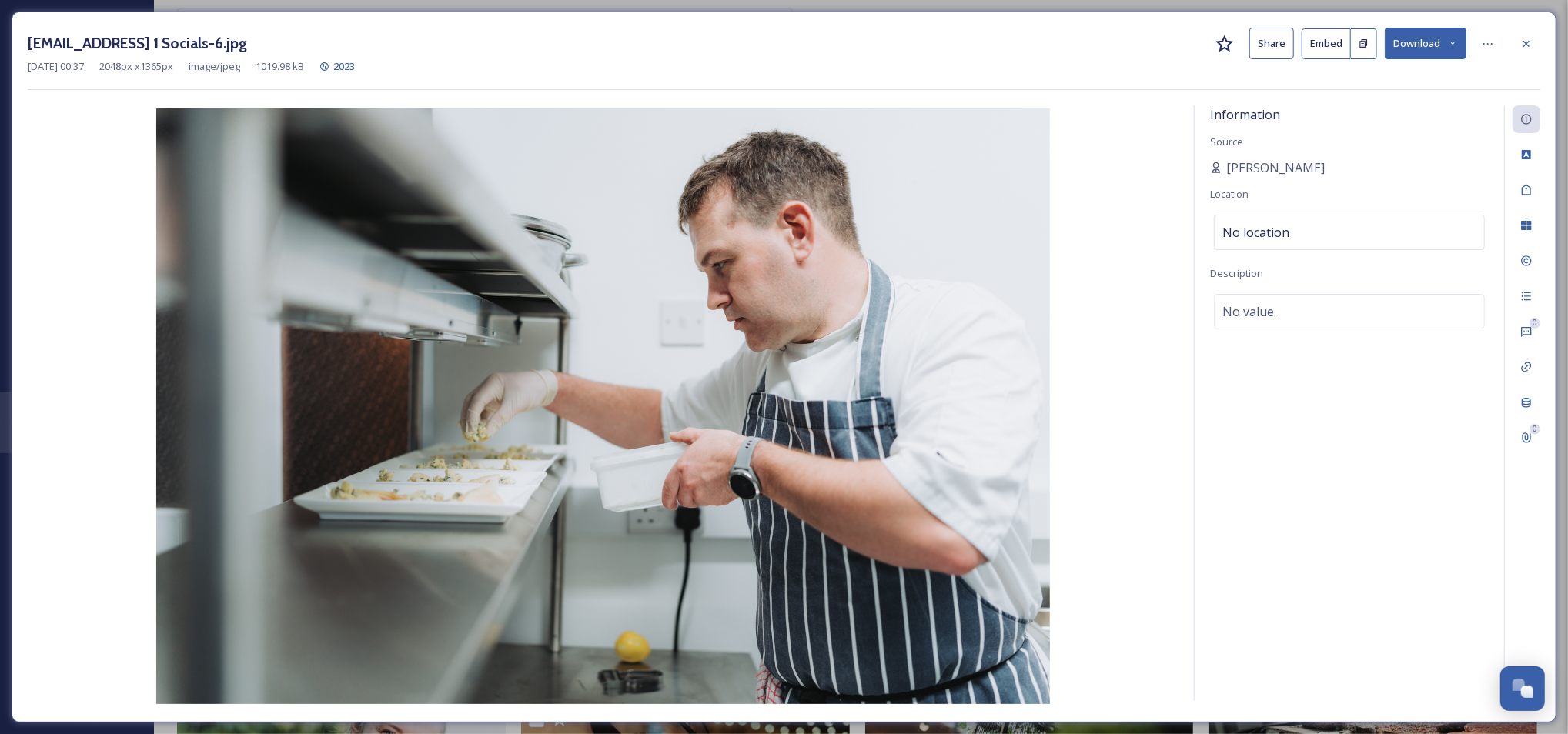
click at [1271, 48] on button "Share" at bounding box center [1272, 43] width 45 height 32
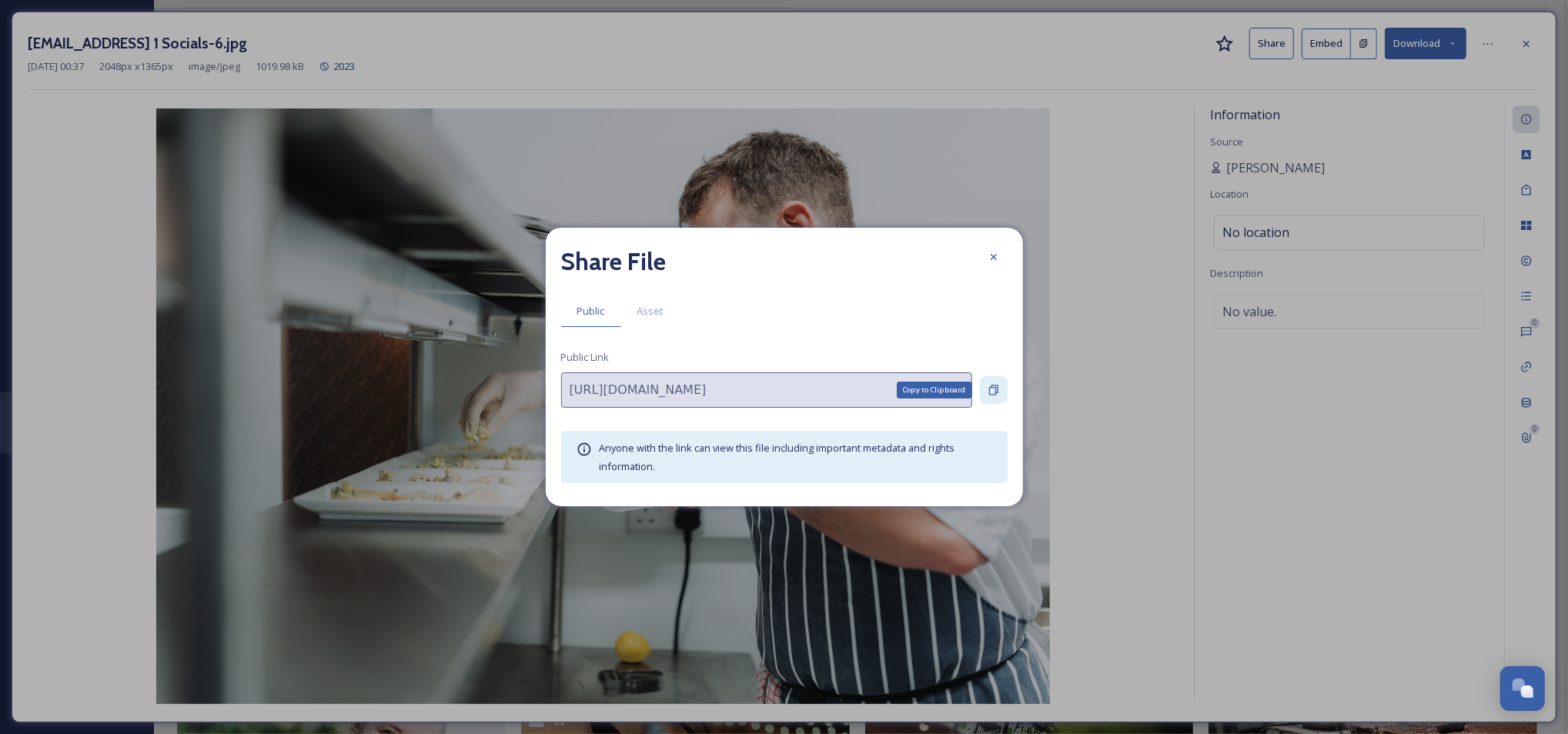
click at [1000, 392] on div "Copy to Clipboard" at bounding box center [993, 390] width 28 height 28
click at [995, 257] on icon at bounding box center [993, 257] width 12 height 12
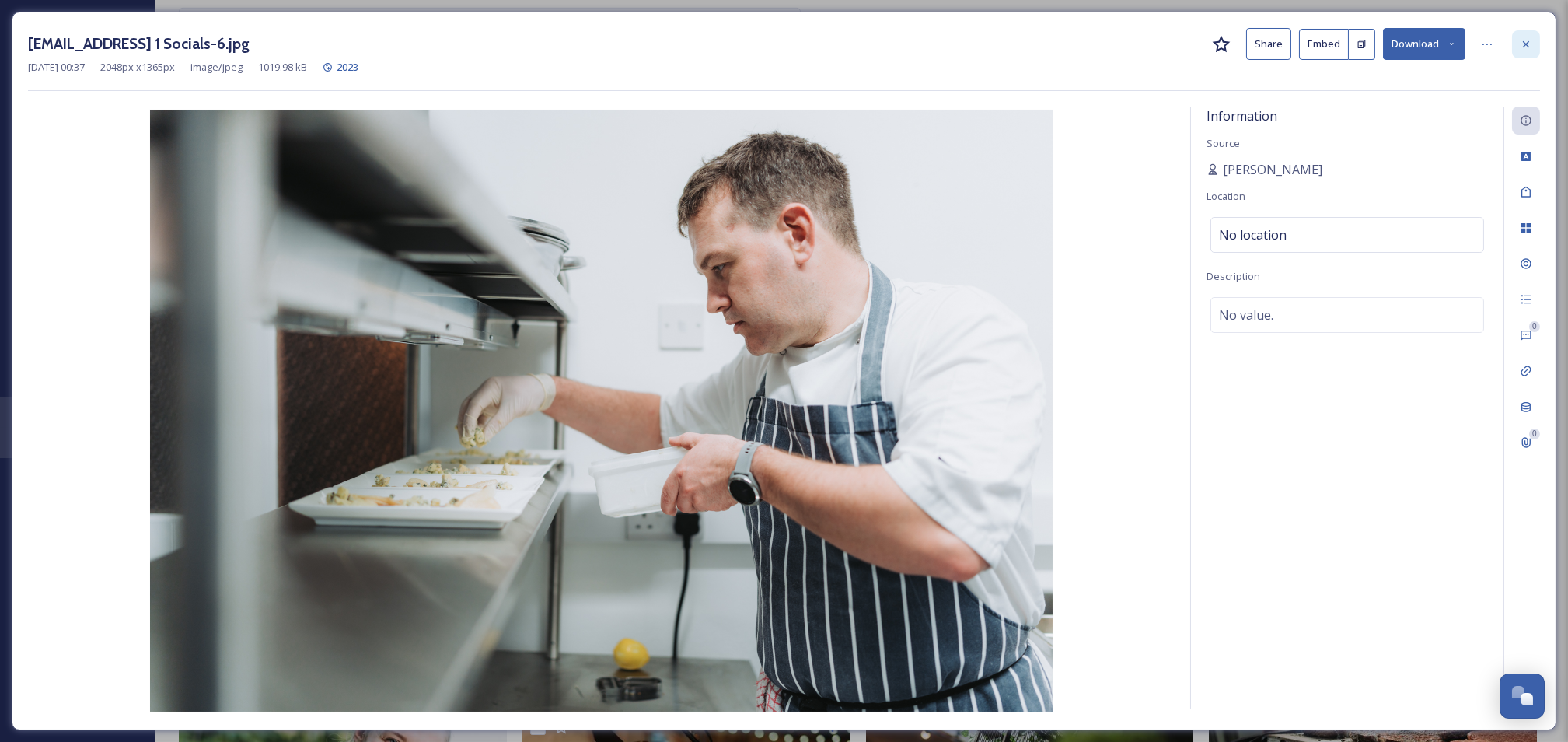
click at [1524, 51] on div at bounding box center [1526, 44] width 28 height 28
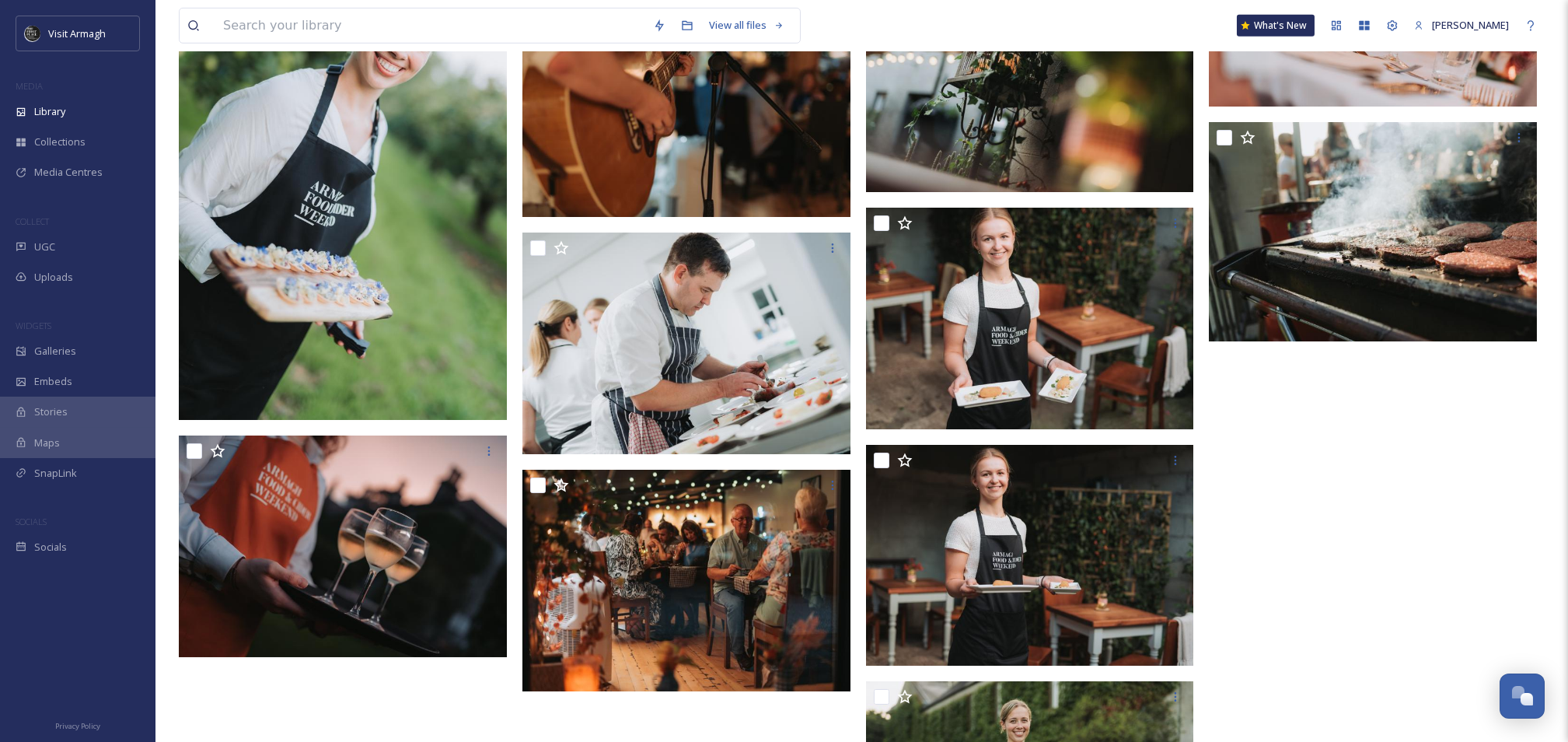
scroll to position [4045, 0]
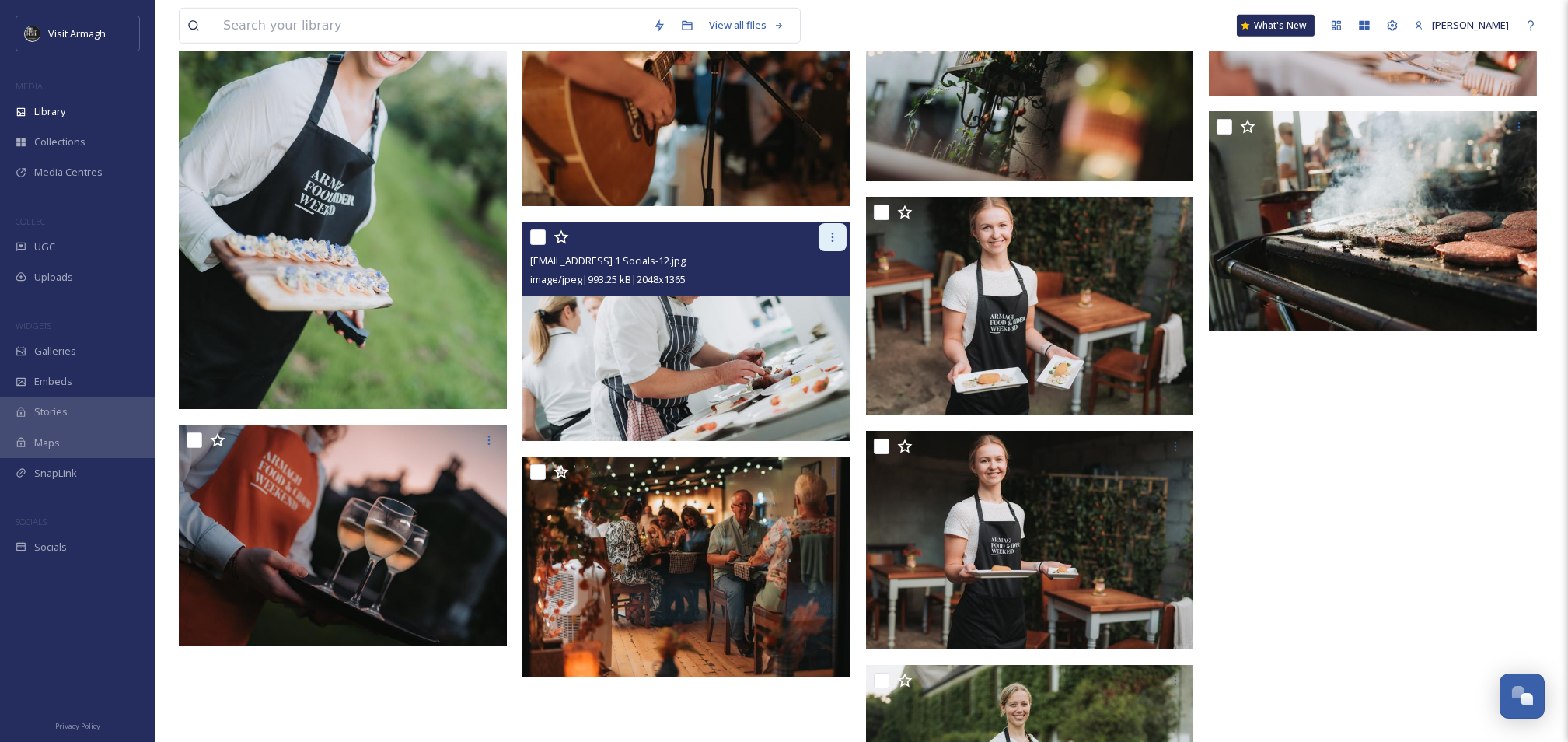
click at [829, 233] on icon at bounding box center [833, 237] width 12 height 12
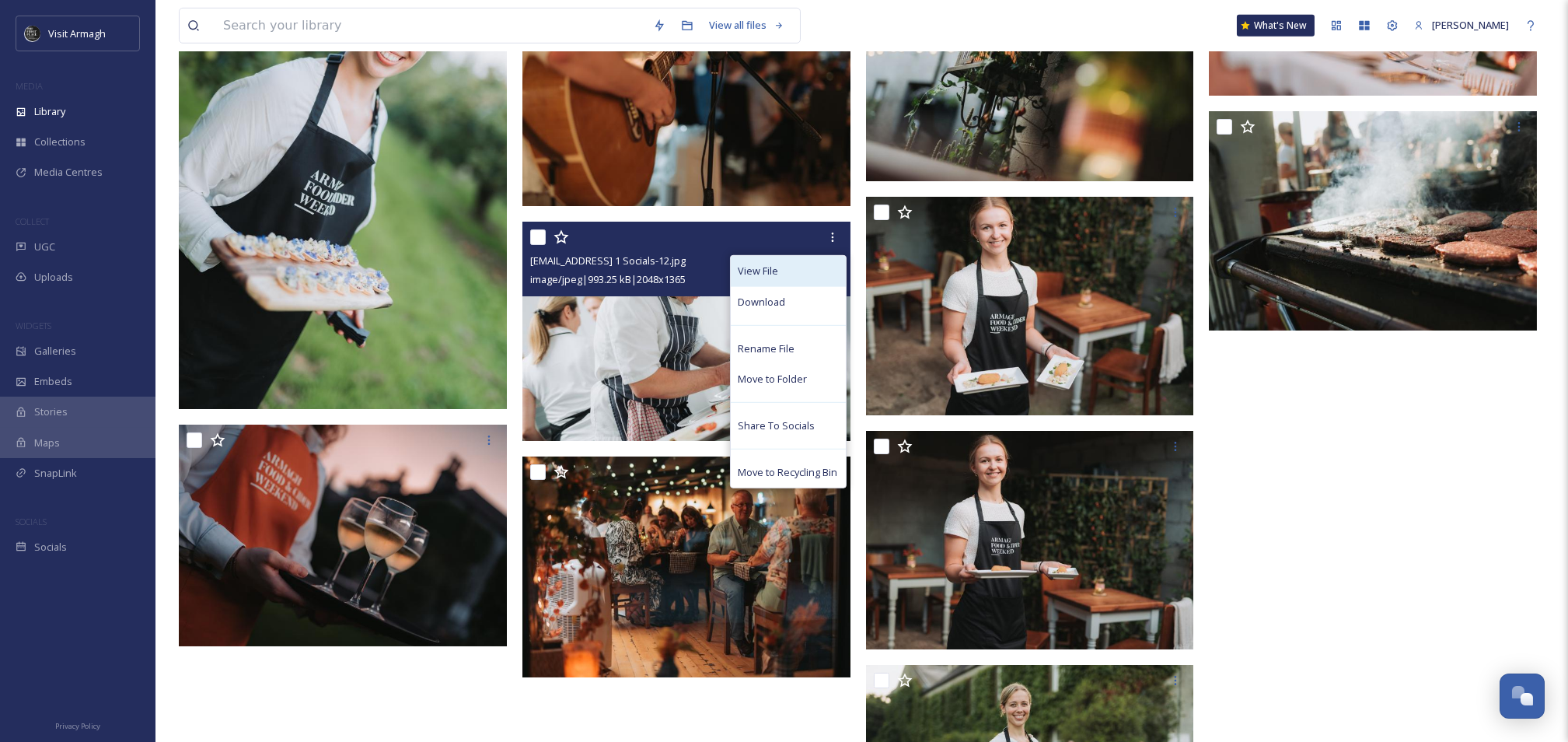
click at [805, 275] on div "View File" at bounding box center [788, 270] width 115 height 30
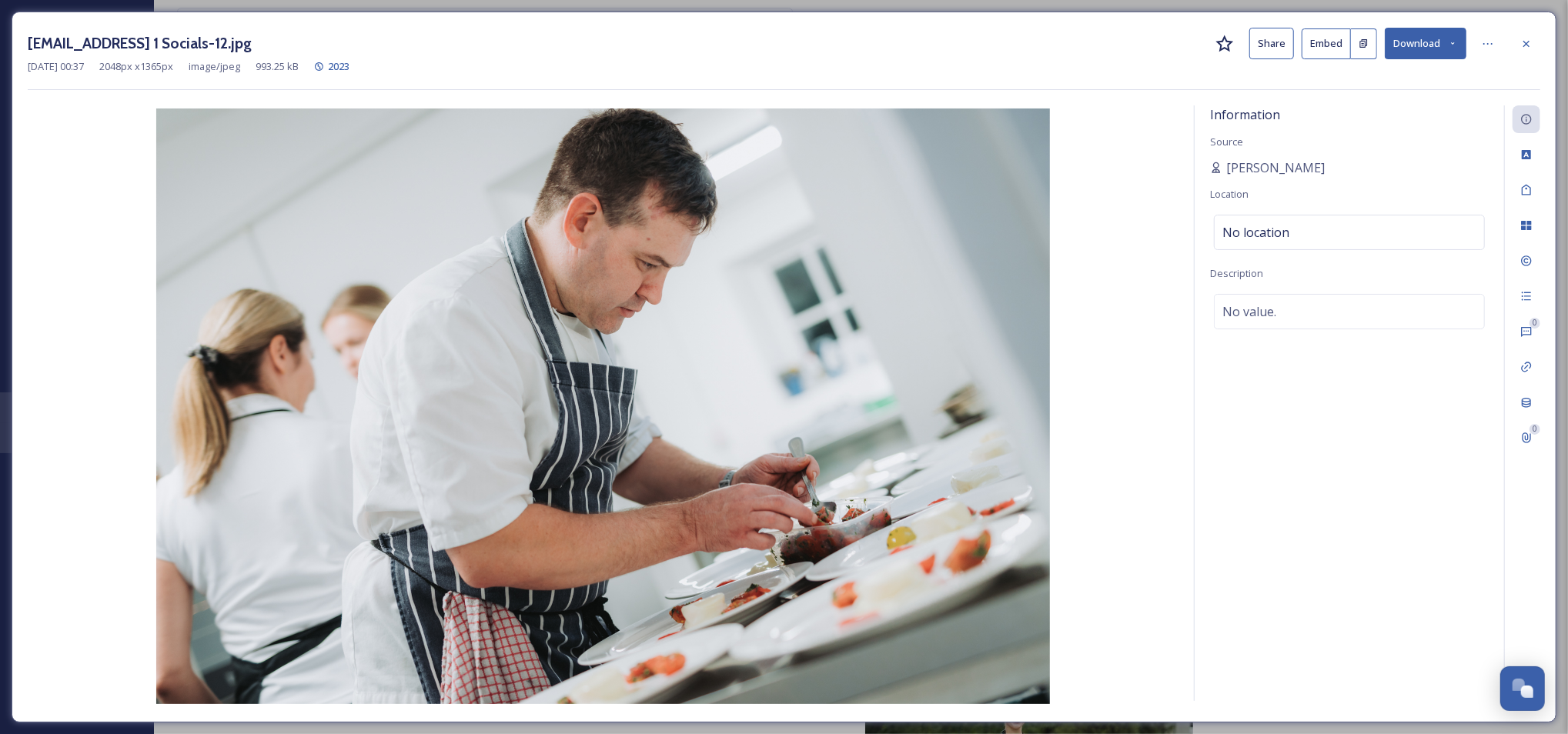
click at [1263, 42] on button "Share" at bounding box center [1272, 43] width 45 height 32
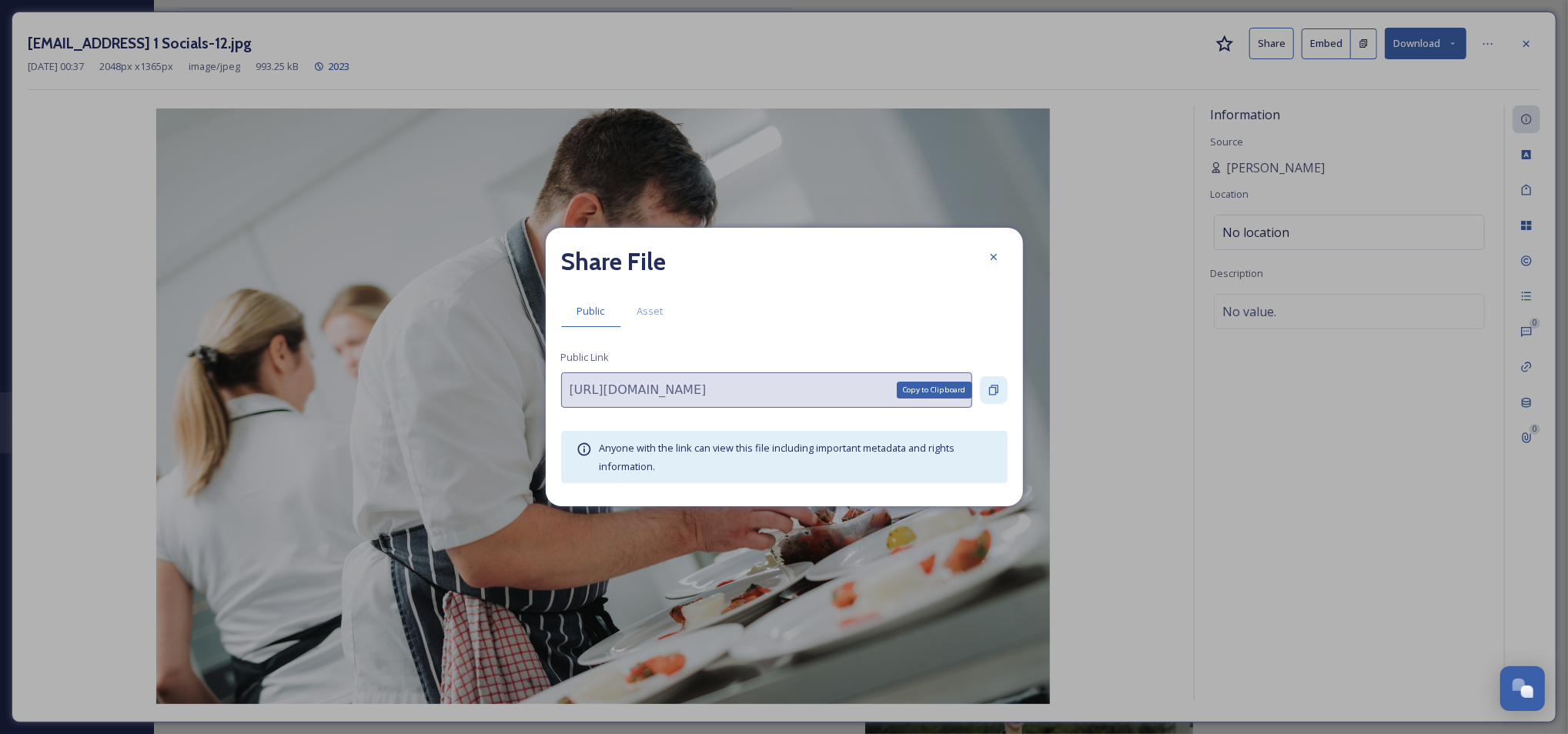
click at [990, 394] on icon at bounding box center [993, 390] width 12 height 12
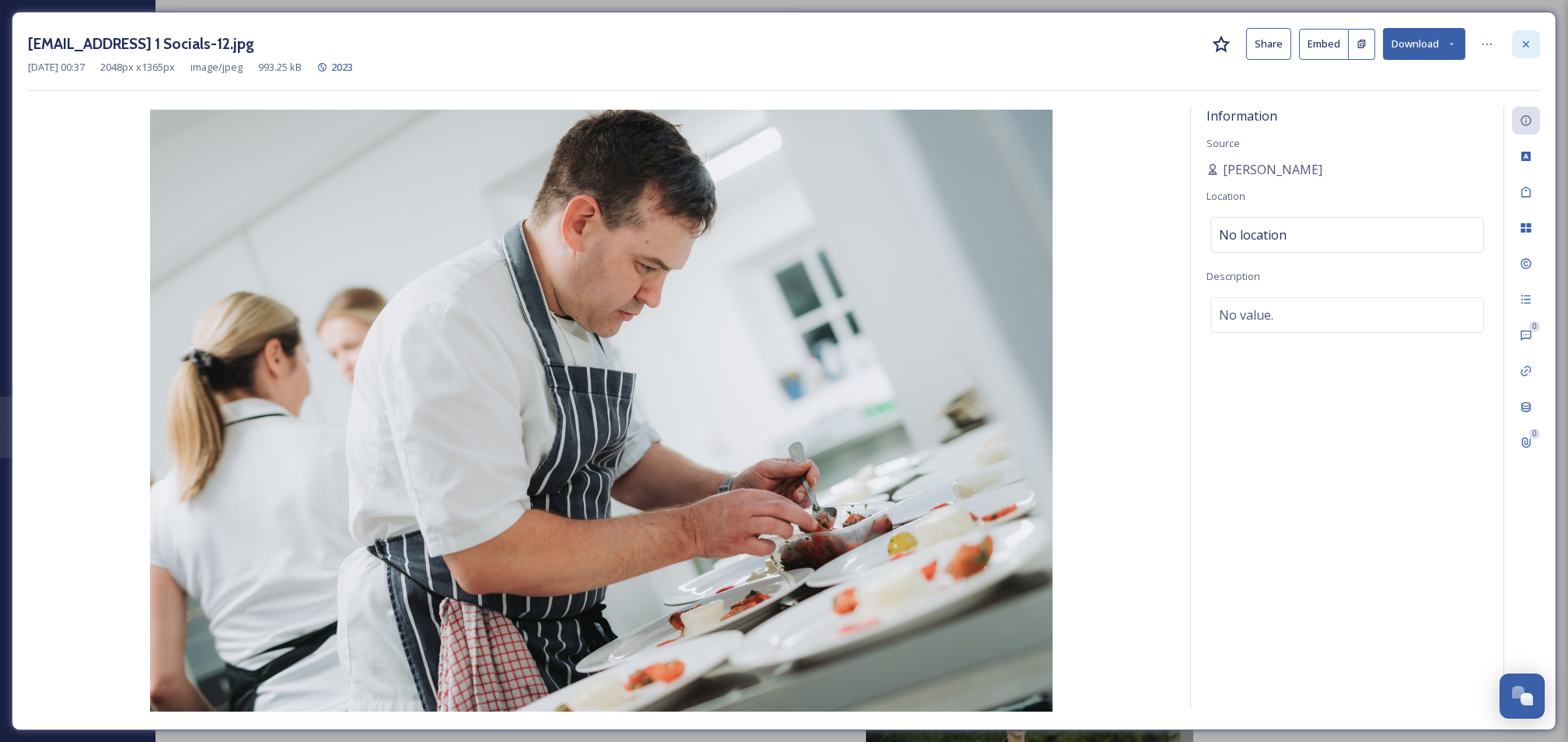
click at [1530, 46] on icon at bounding box center [1526, 44] width 12 height 12
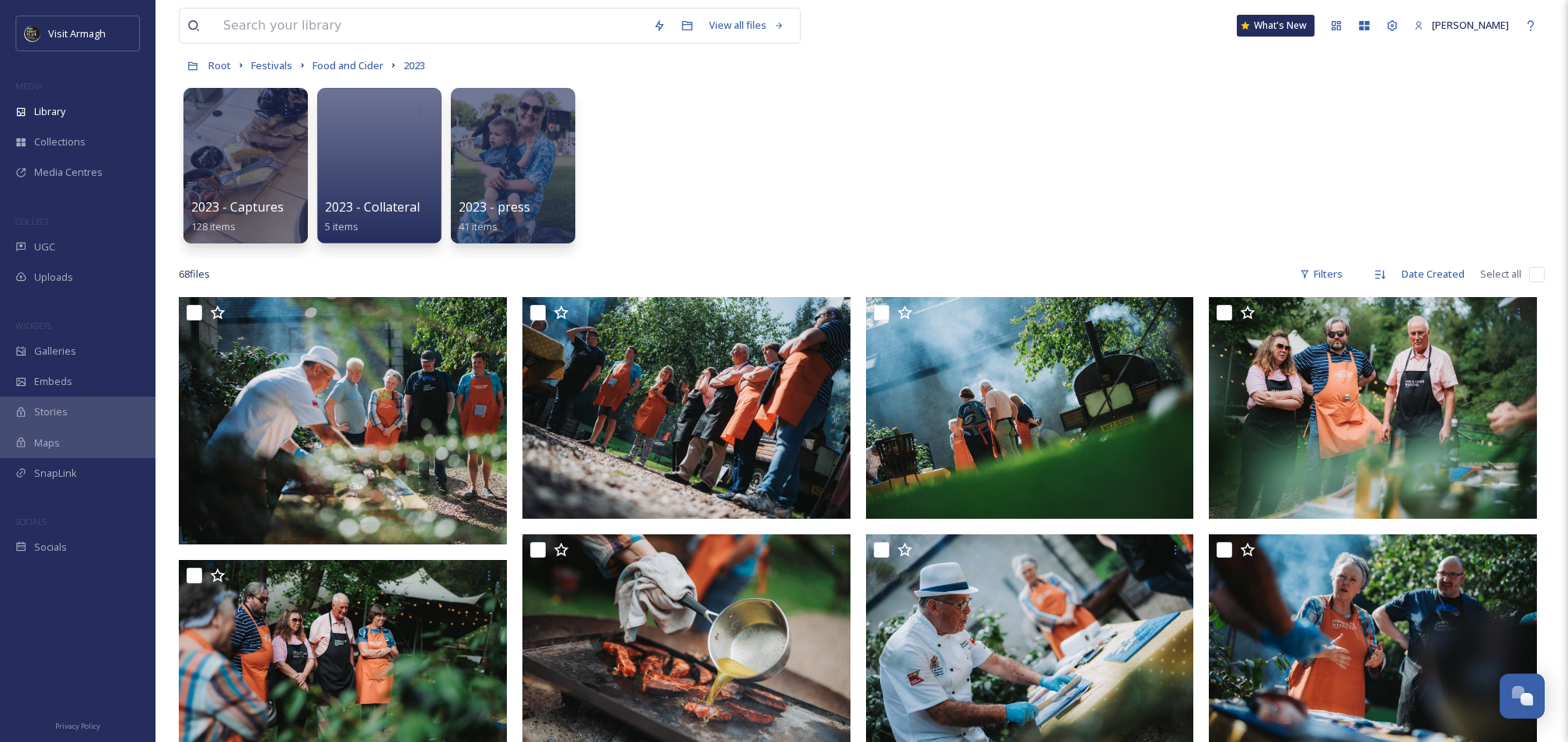
scroll to position [77, 0]
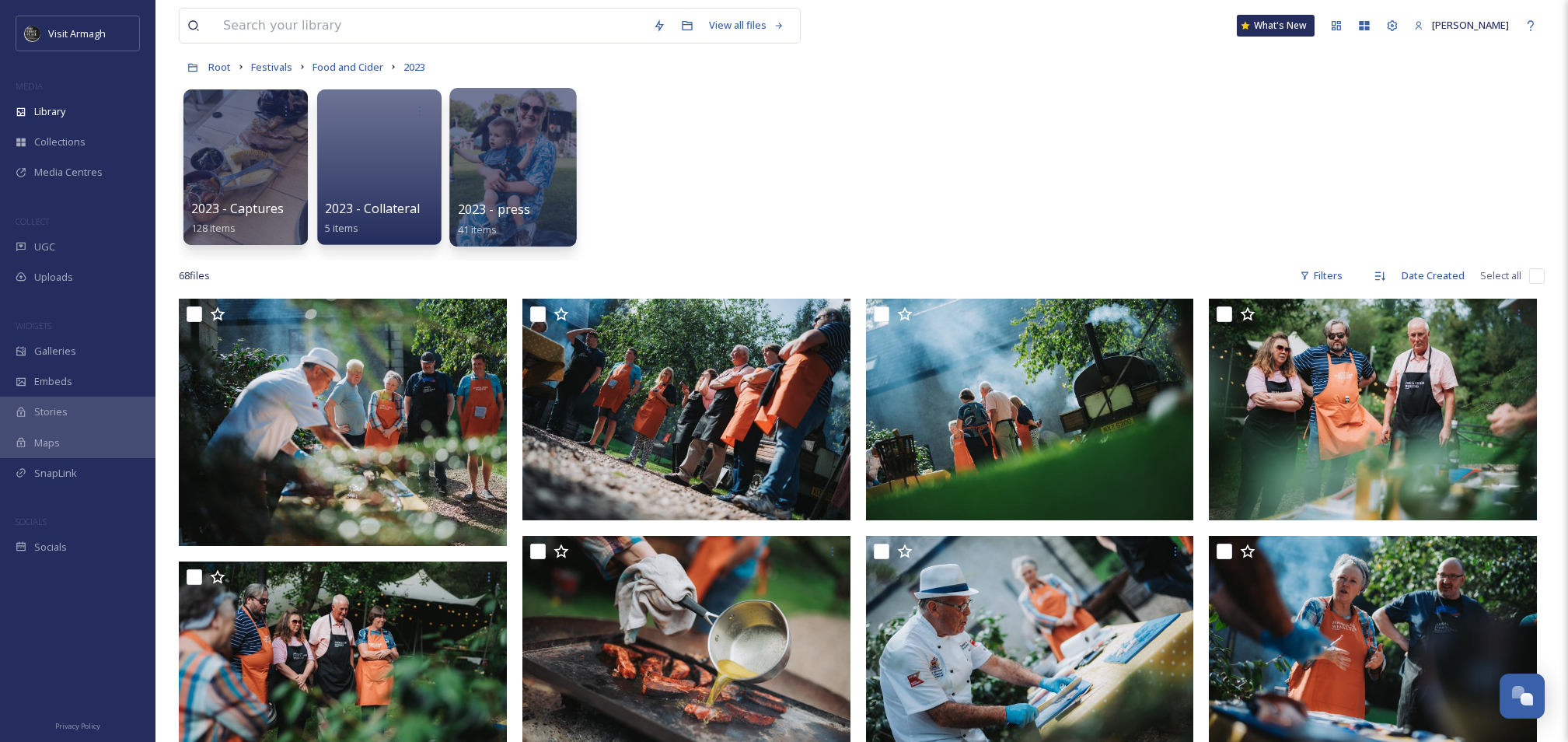
click at [530, 182] on div at bounding box center [513, 168] width 127 height 159
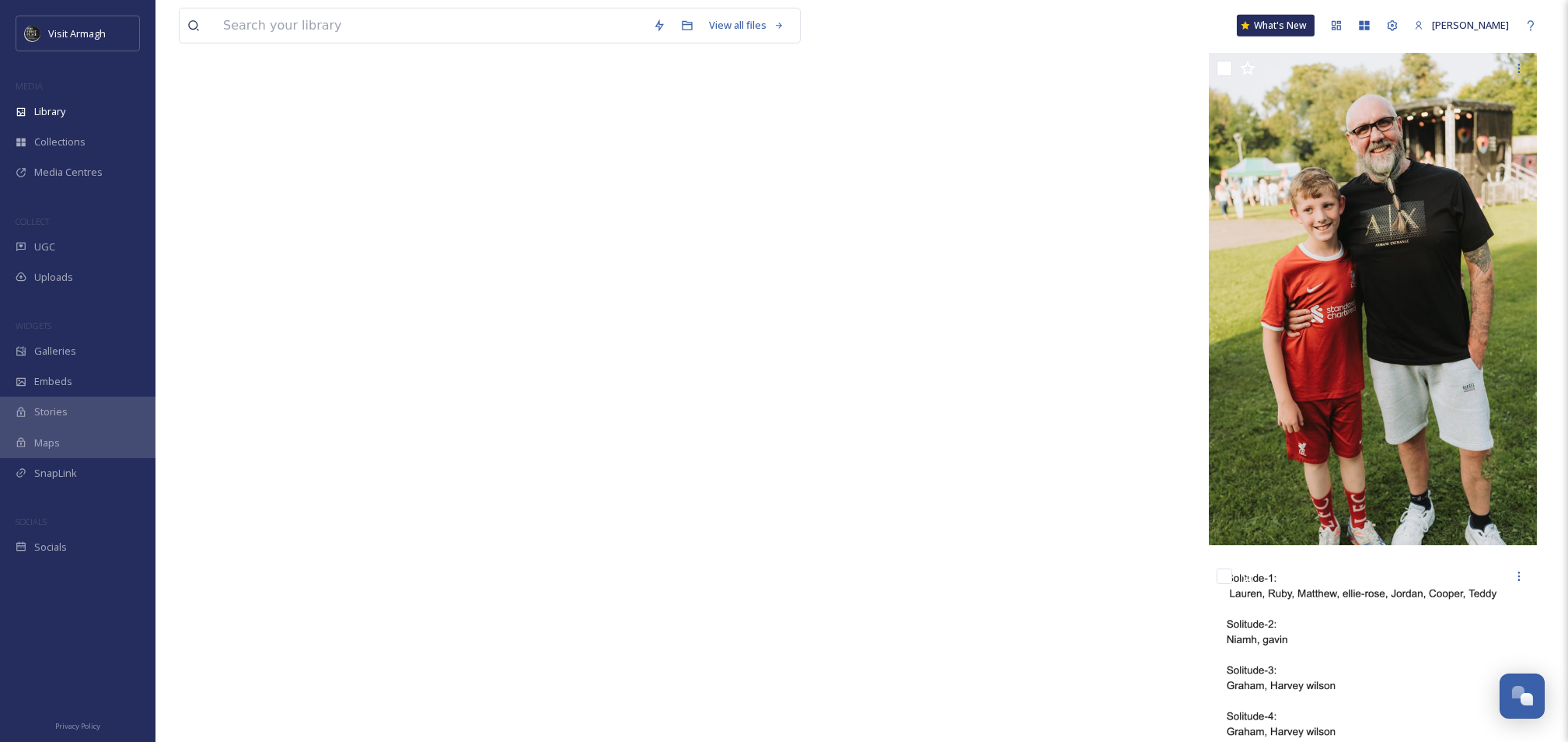
scroll to position [4830, 0]
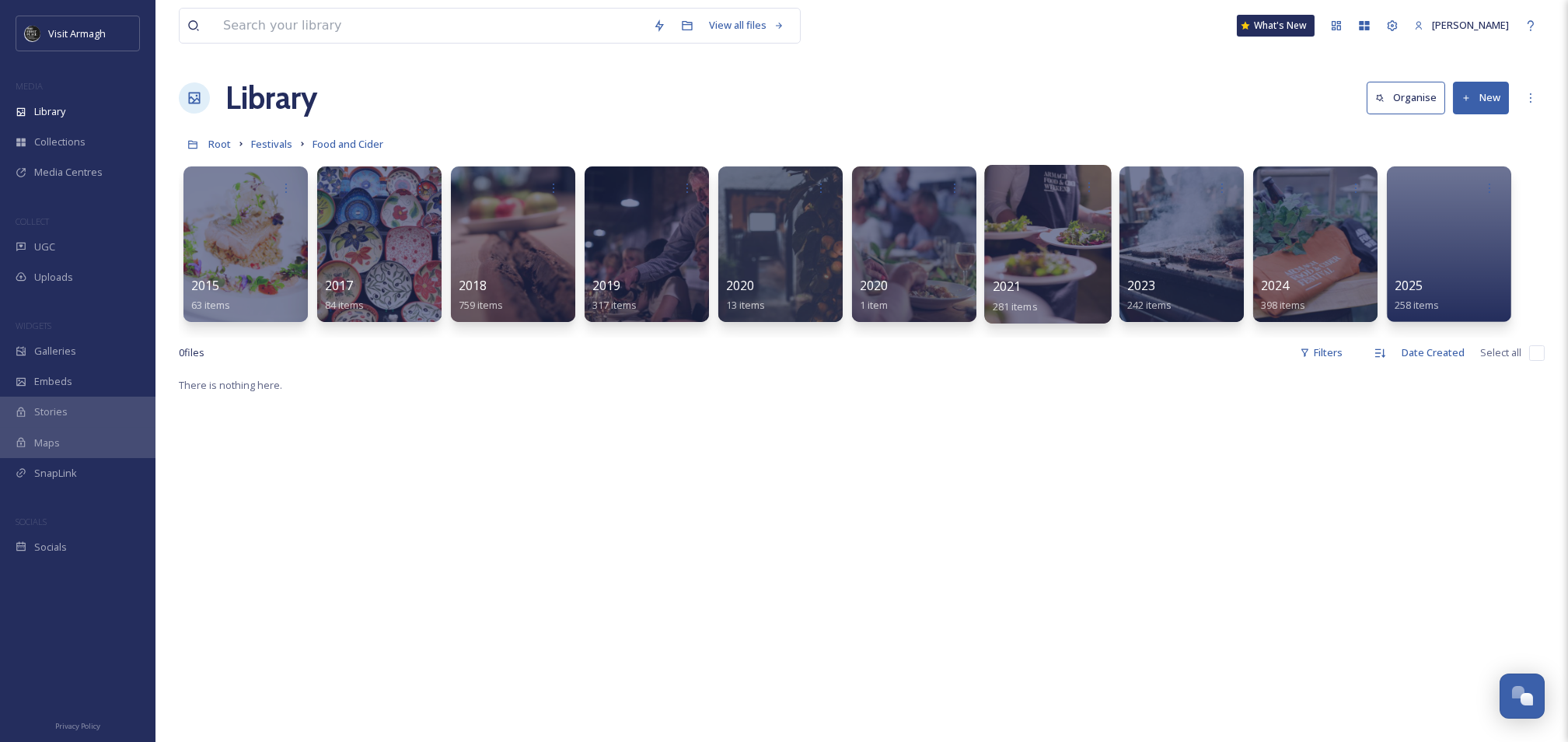
click at [1053, 236] on div at bounding box center [1048, 245] width 127 height 159
click at [906, 268] on div at bounding box center [914, 245] width 127 height 159
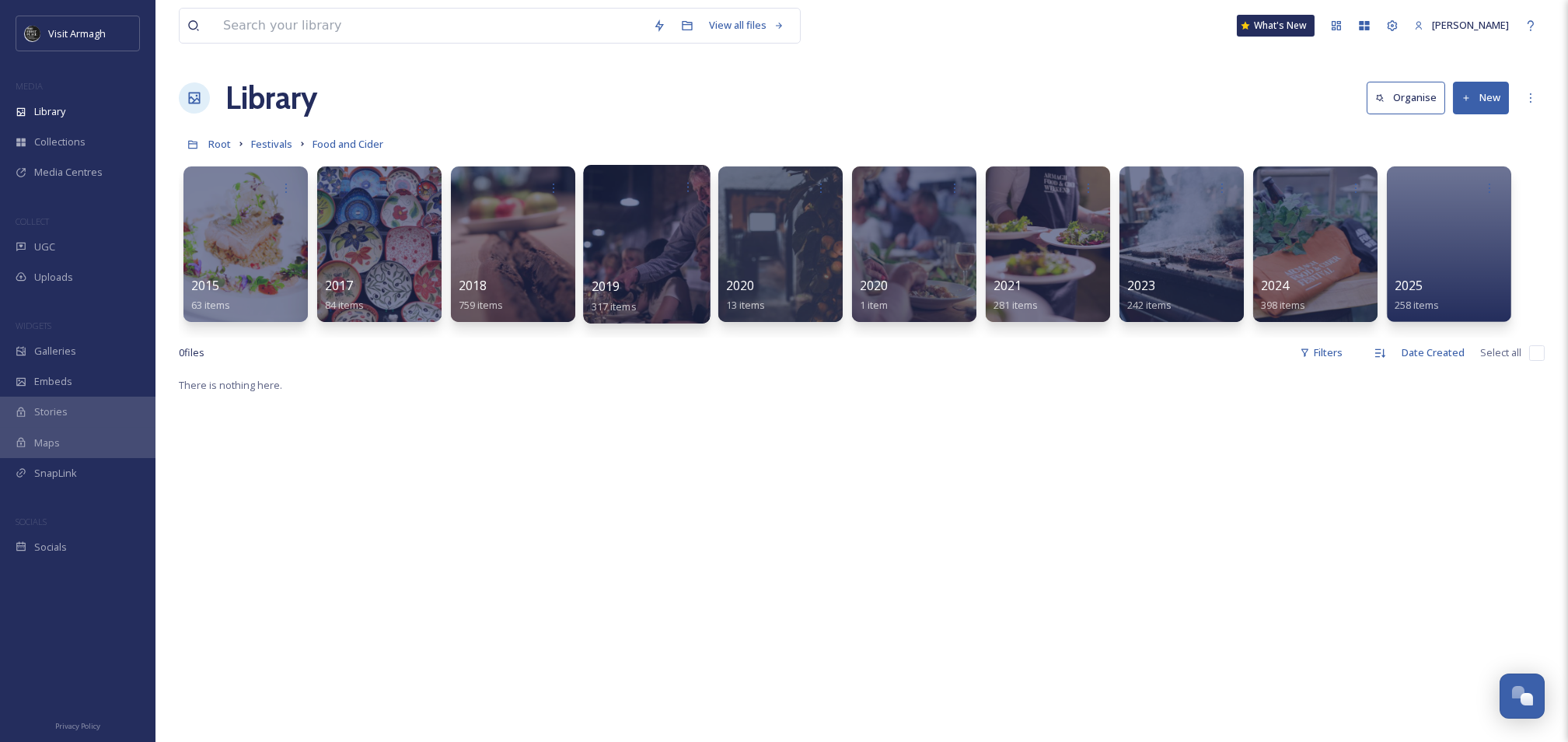
click at [630, 263] on div at bounding box center [647, 245] width 127 height 159
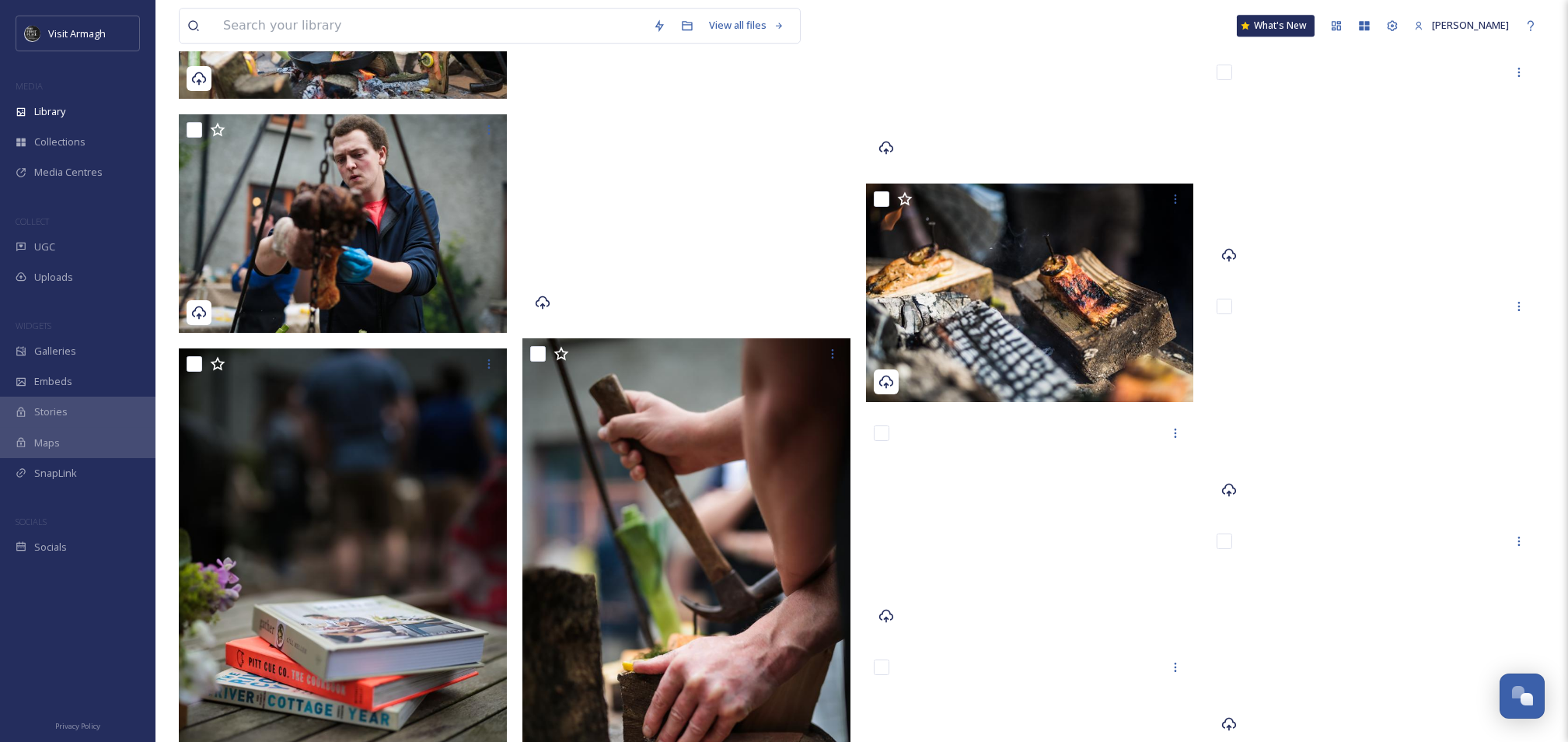
scroll to position [19039, 0]
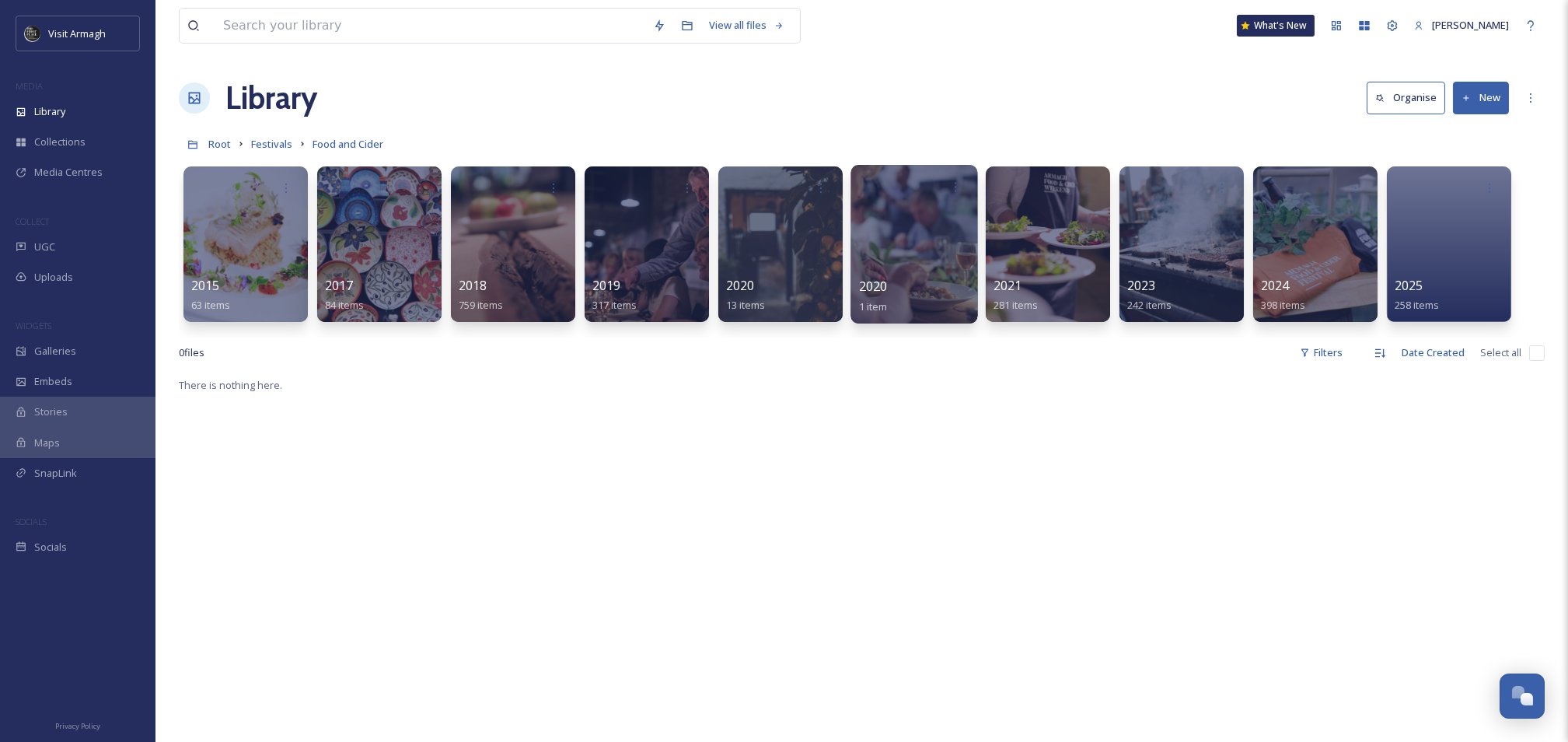
click at [902, 233] on div at bounding box center [914, 245] width 127 height 159
click at [890, 240] on div at bounding box center [914, 245] width 127 height 159
click at [759, 256] on div at bounding box center [780, 245] width 127 height 159
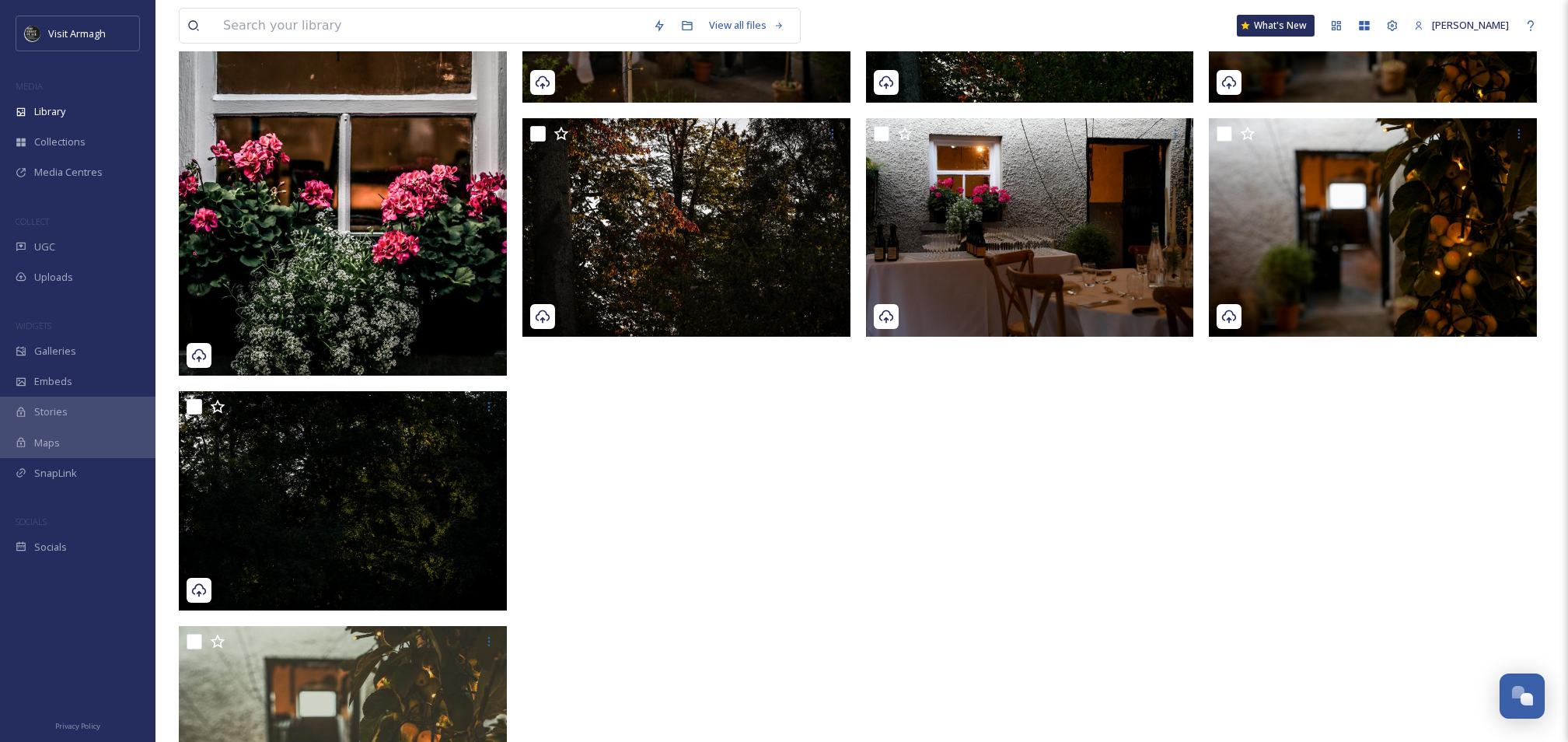
scroll to position [691, 0]
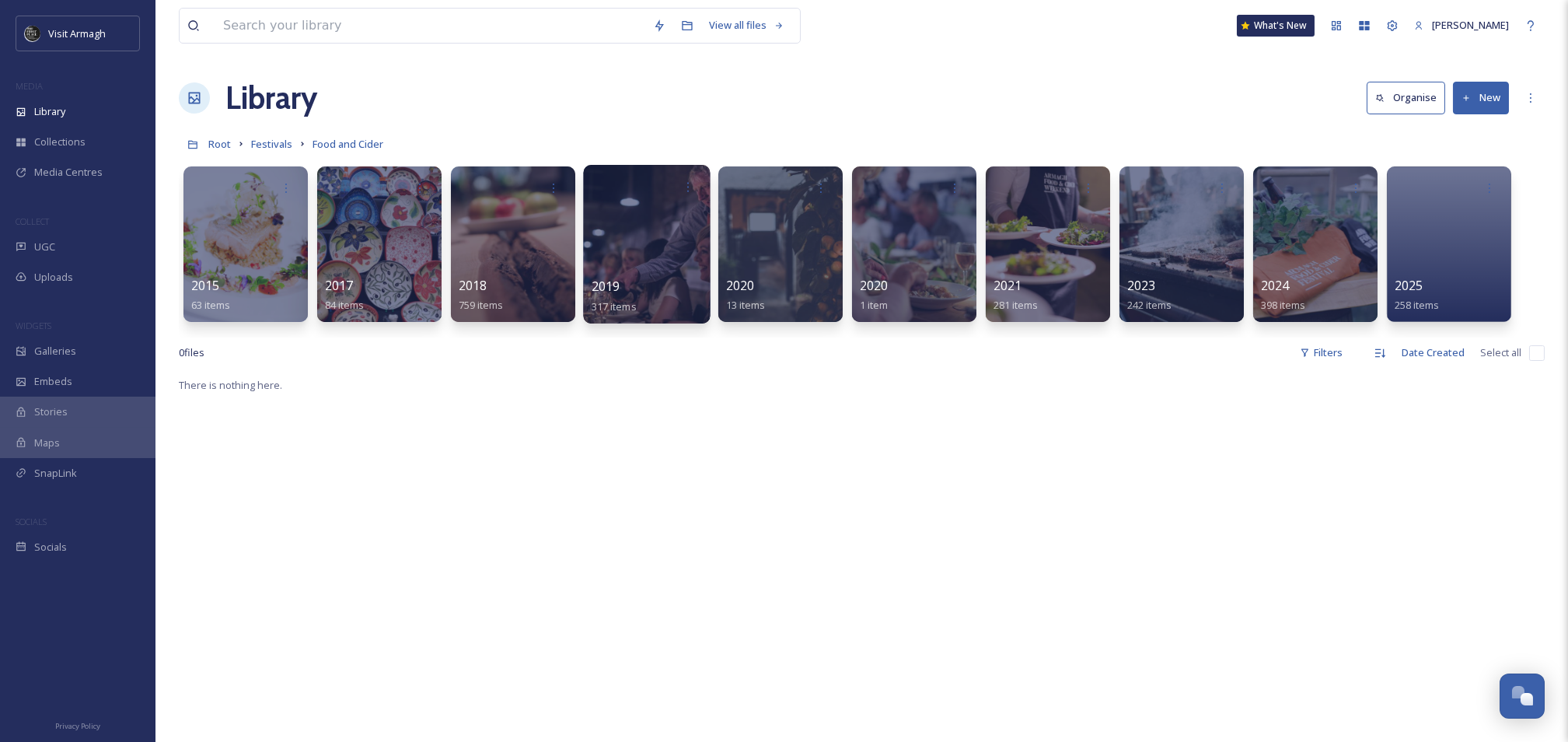
click at [604, 238] on div at bounding box center [647, 245] width 127 height 159
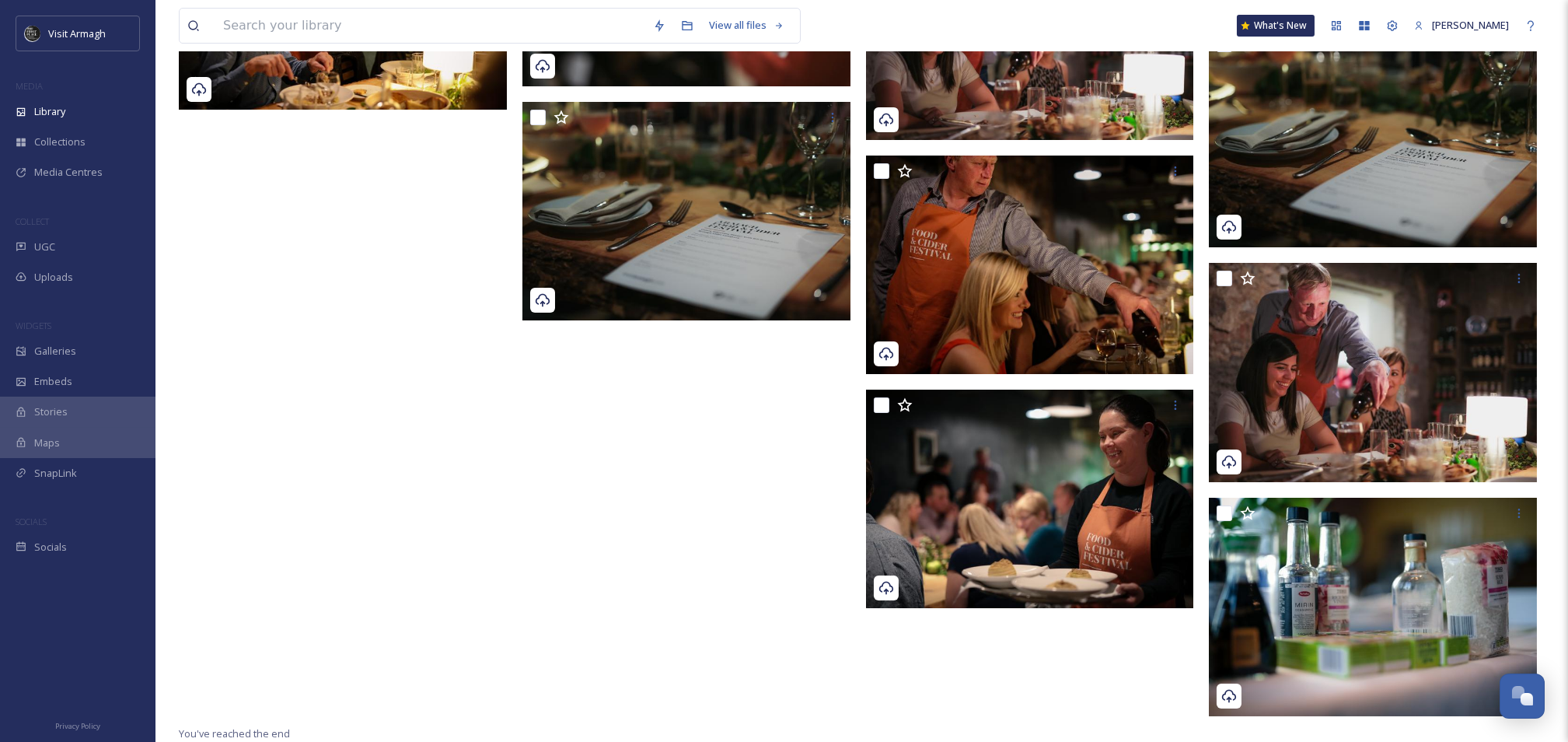
scroll to position [21944, 0]
